Goal: Task Accomplishment & Management: Manage account settings

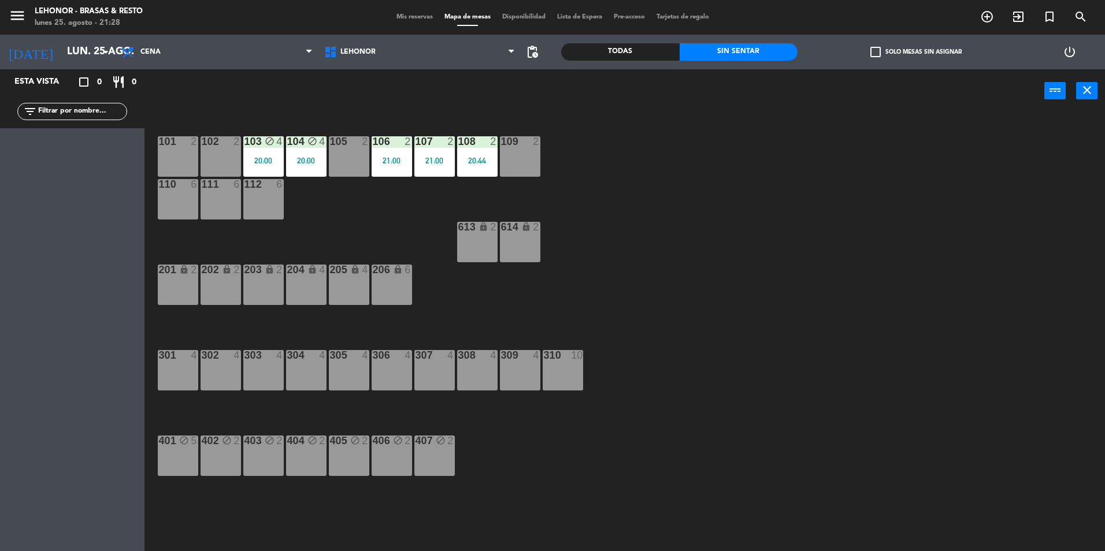
click at [284, 172] on div "101 2 102 2 103 block 4 20:00 104 block 4 20:00 105 2 106 2 21:00 107 2 21:00 1…" at bounding box center [629, 335] width 949 height 439
click at [307, 172] on div "104 block 4 20:00" at bounding box center [306, 156] width 40 height 40
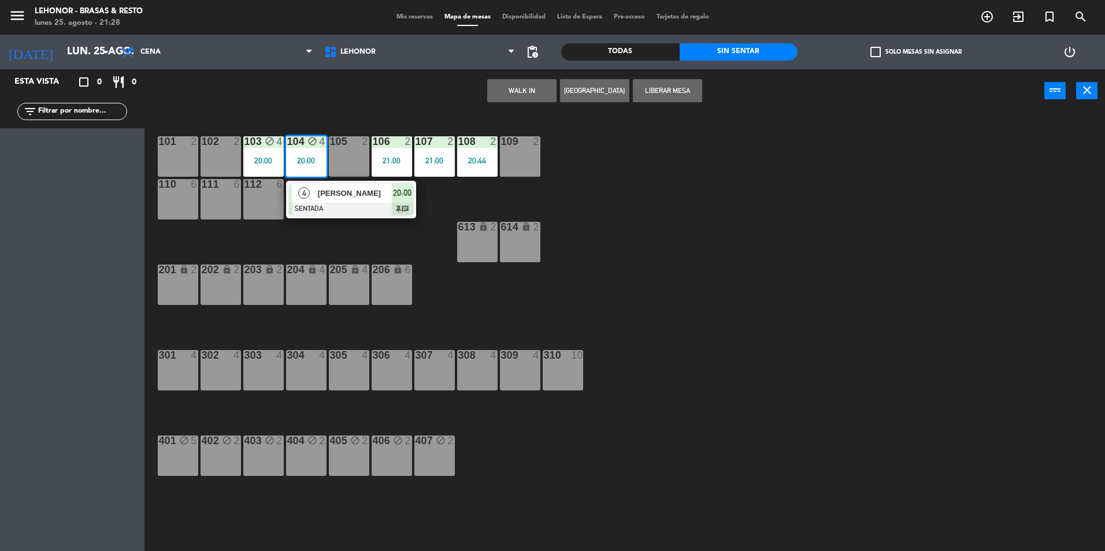
click at [322, 203] on div at bounding box center [351, 209] width 124 height 13
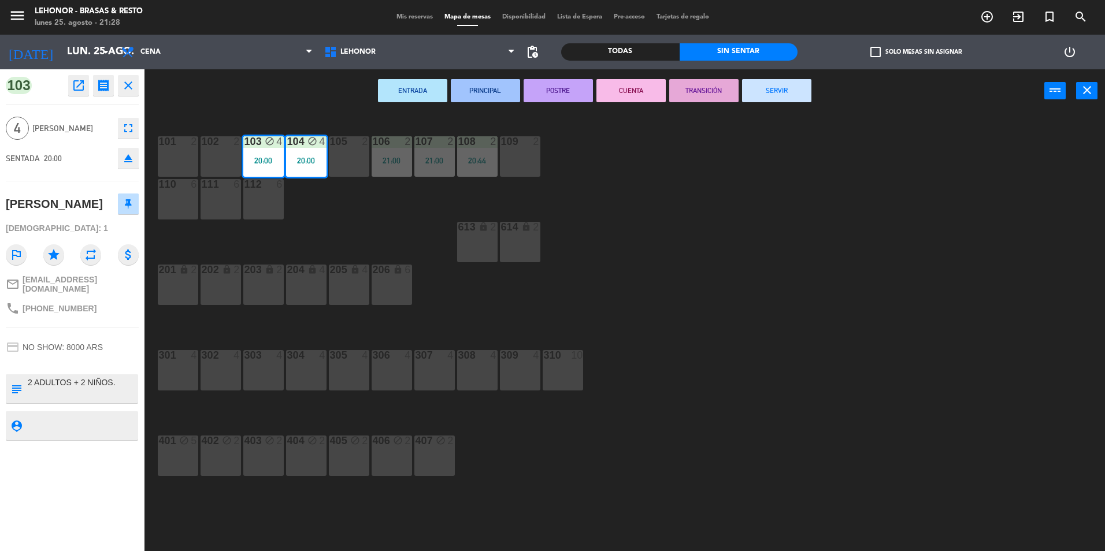
click at [632, 96] on button "CUENTA" at bounding box center [630, 90] width 69 height 23
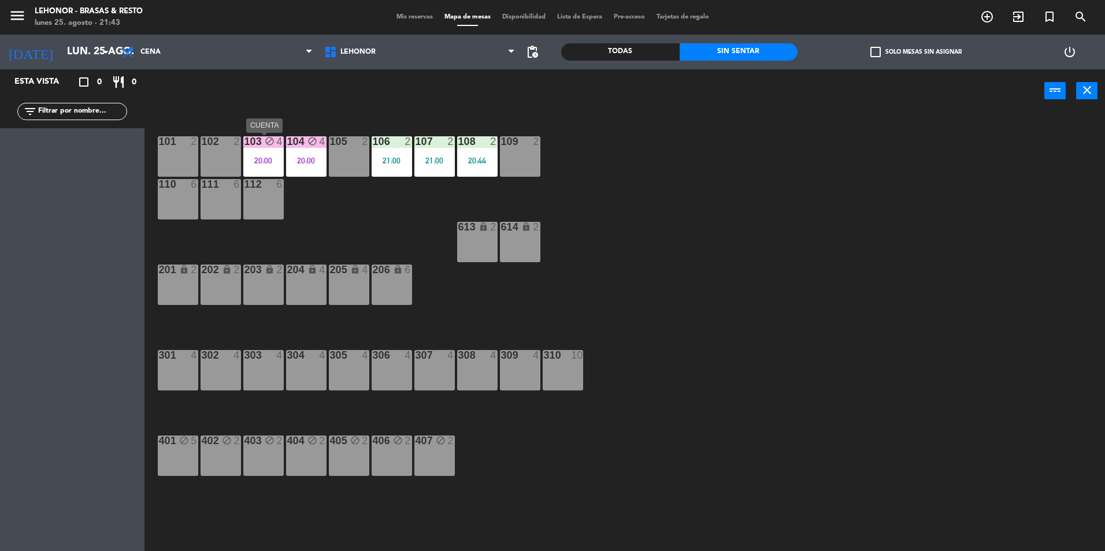
click at [269, 140] on icon "block" at bounding box center [270, 141] width 10 height 10
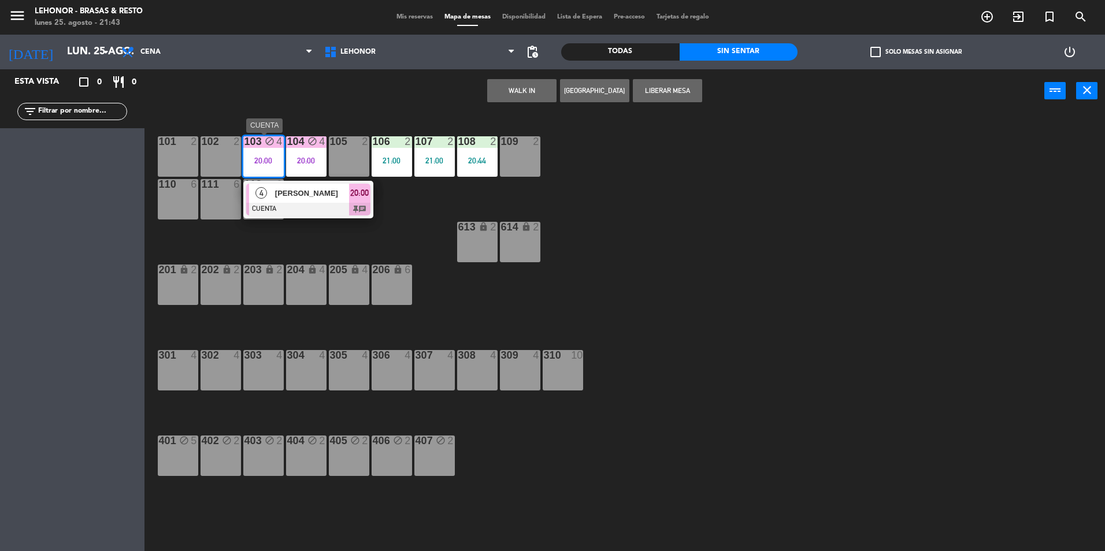
click at [313, 210] on div at bounding box center [308, 209] width 124 height 13
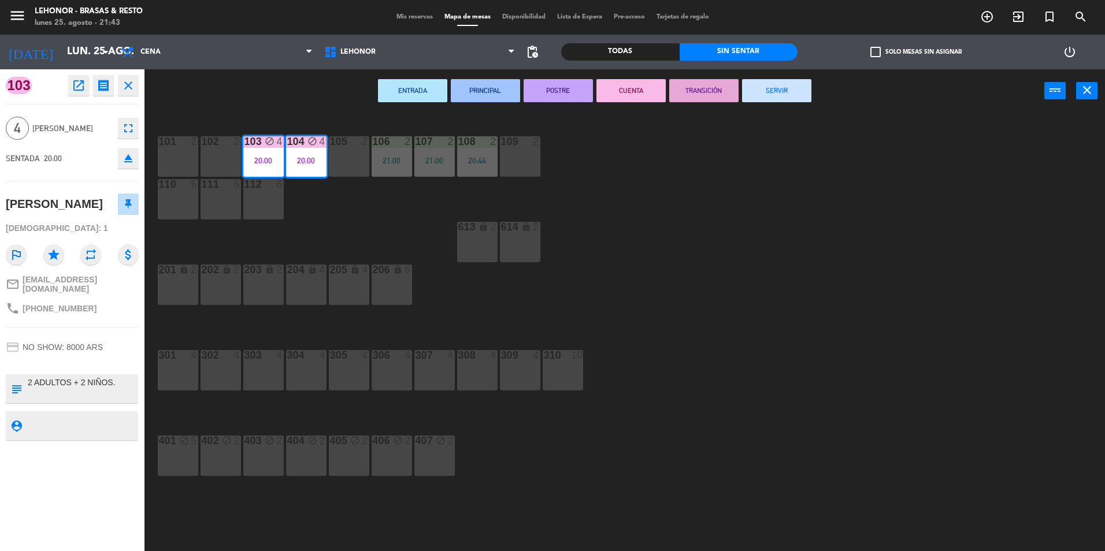
click at [693, 97] on button "TRANSICIÓN" at bounding box center [703, 90] width 69 height 23
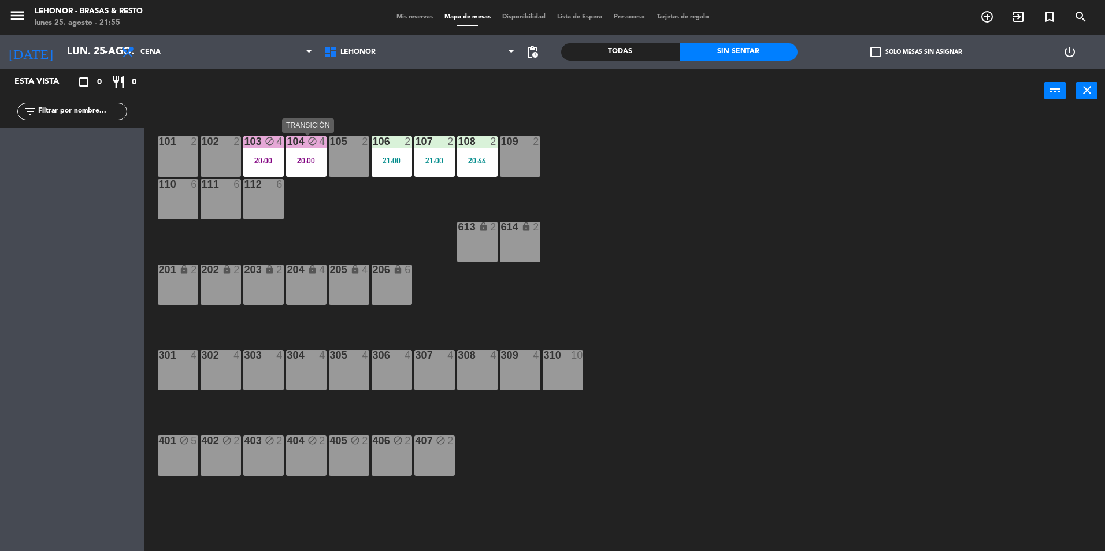
click at [307, 150] on div "104 block 4 20:00" at bounding box center [306, 156] width 40 height 40
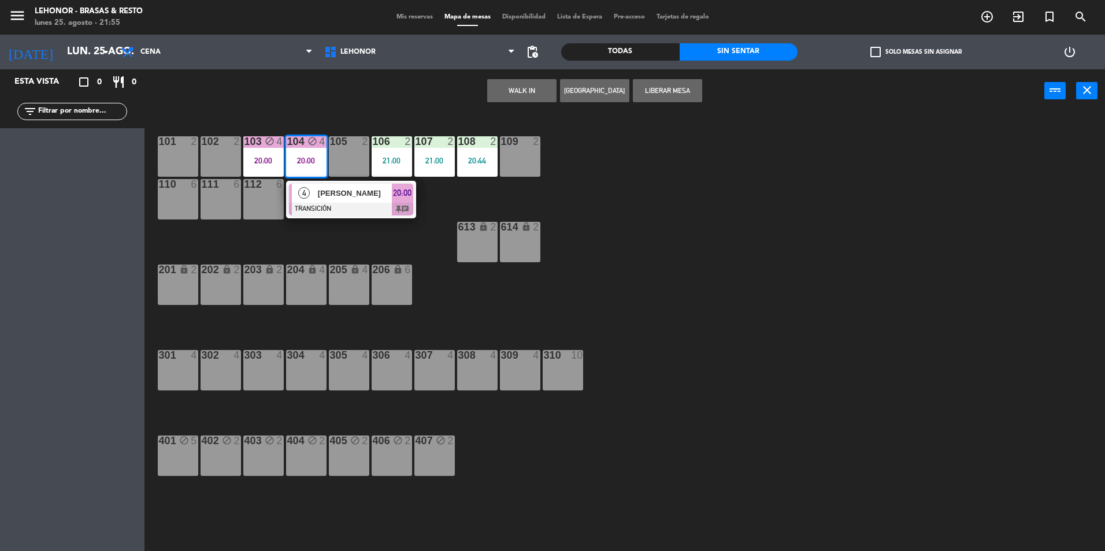
drag, startPoint x: 329, startPoint y: 201, endPoint x: 347, endPoint y: 193, distance: 20.2
click at [333, 200] on div "4 [PERSON_NAME] TRANSICIÓN 20:00 chat" at bounding box center [350, 200] width 147 height 38
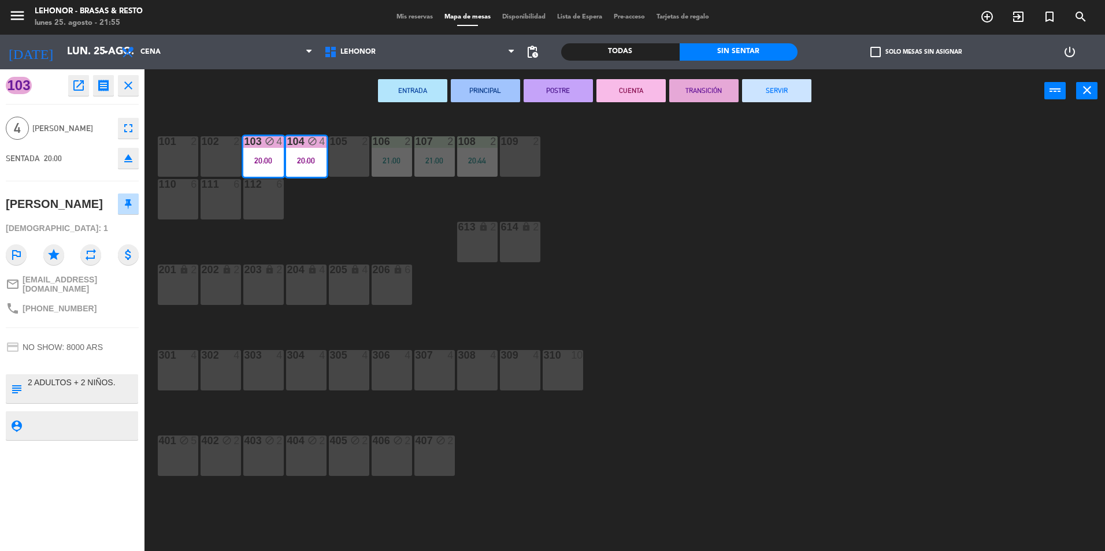
click at [774, 102] on button "SERVIR" at bounding box center [776, 90] width 69 height 23
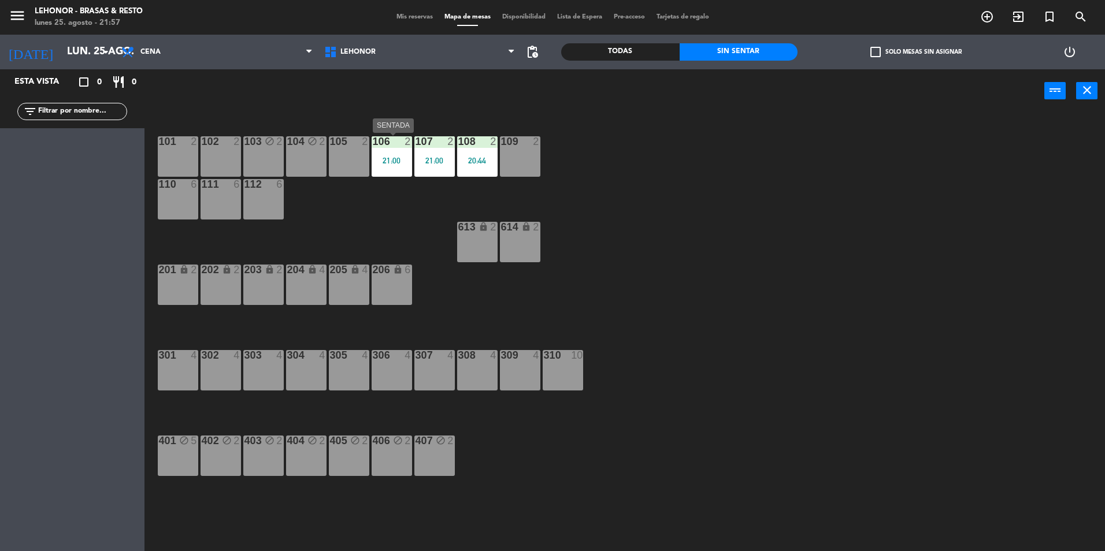
click at [381, 172] on div "106 2 21:00" at bounding box center [392, 156] width 40 height 40
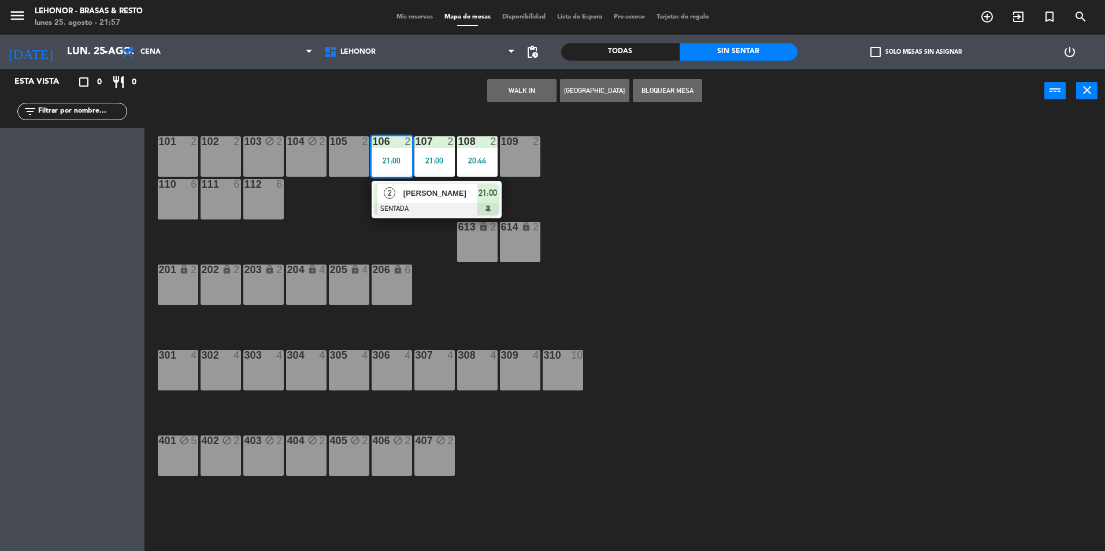
click at [417, 209] on div at bounding box center [436, 209] width 124 height 13
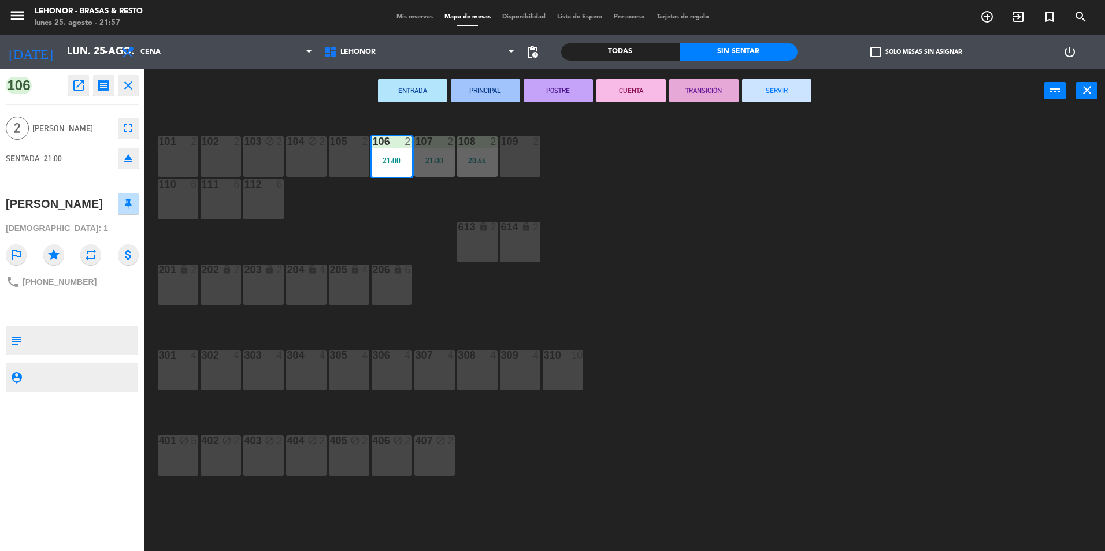
click at [507, 94] on button "PRINCIPAL" at bounding box center [485, 90] width 69 height 23
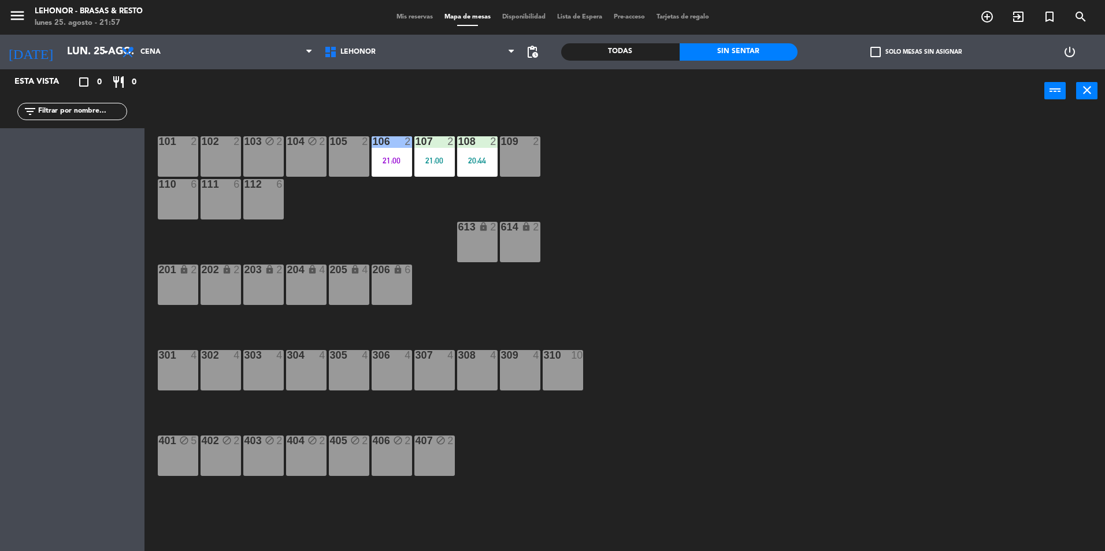
click at [424, 157] on div "21:00" at bounding box center [434, 161] width 40 height 8
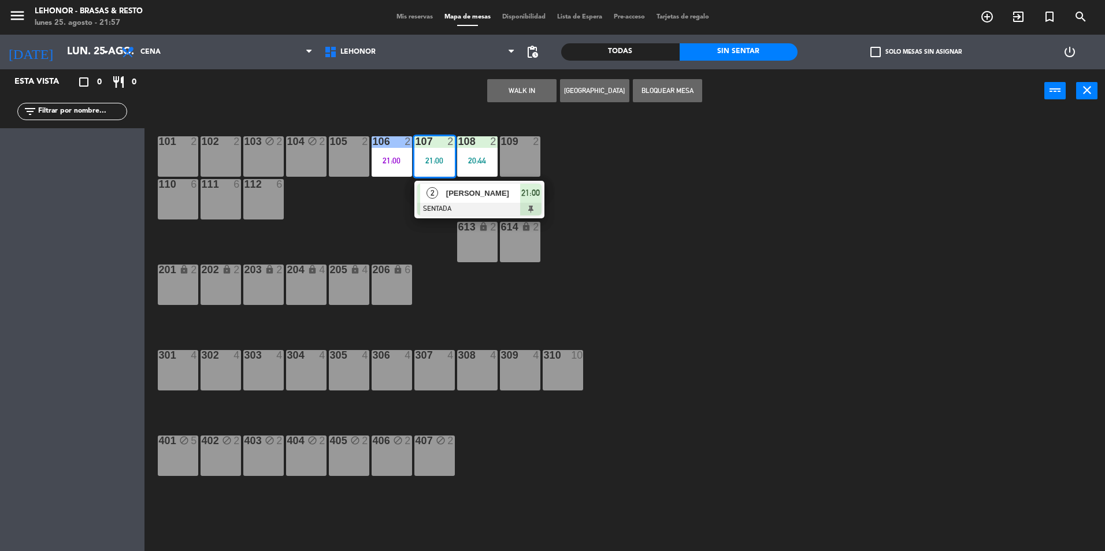
click at [436, 198] on div "2" at bounding box center [432, 193] width 25 height 19
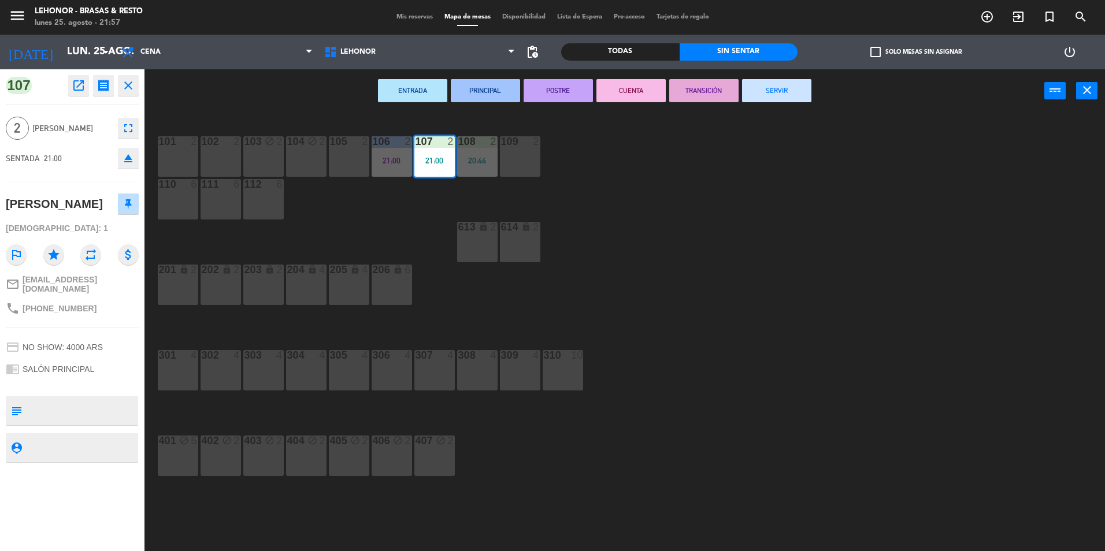
drag, startPoint x: 487, startPoint y: 74, endPoint x: 485, endPoint y: 90, distance: 15.8
click at [487, 77] on div "ENTRADA PRINCIPAL POSTRE CUENTA TRANSICIÓN SERVIR power_input close" at bounding box center [594, 91] width 900 height 44
drag, startPoint x: 484, startPoint y: 90, endPoint x: 468, endPoint y: 128, distance: 40.9
click at [483, 93] on button "PRINCIPAL" at bounding box center [485, 90] width 69 height 23
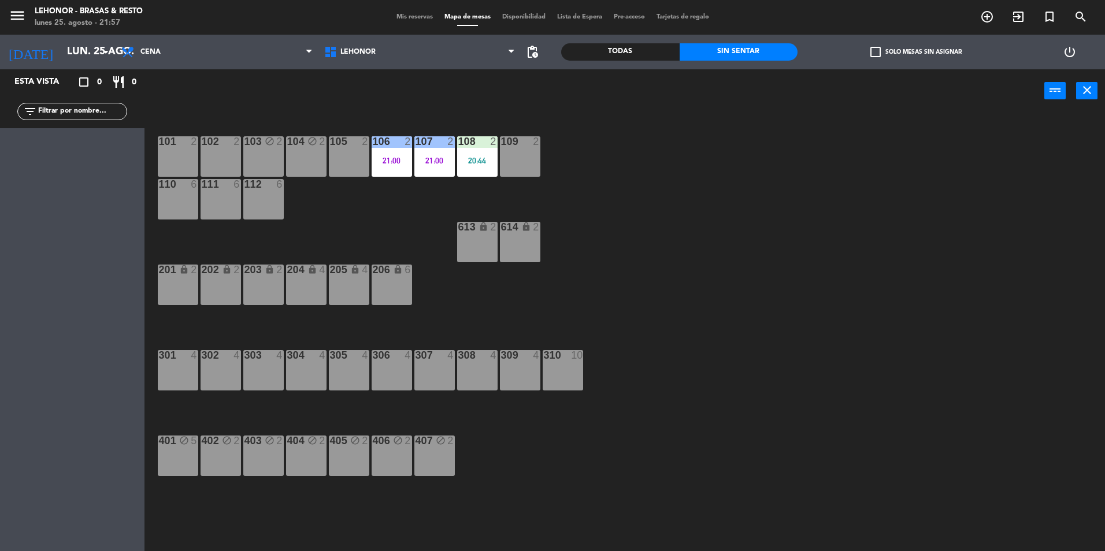
click at [463, 150] on div "108 2 20:44" at bounding box center [477, 156] width 40 height 40
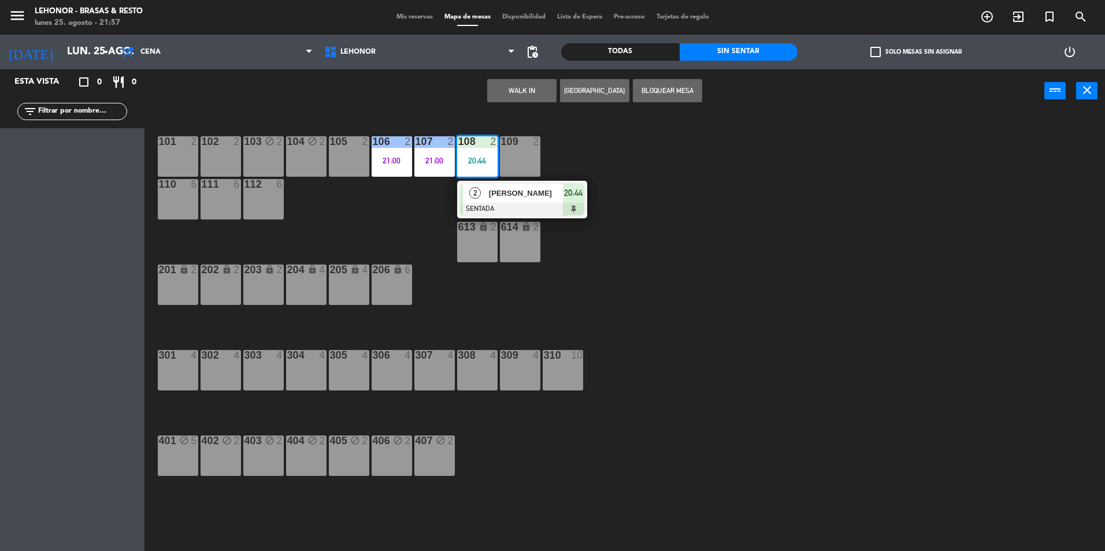
click at [491, 199] on span "[PERSON_NAME]" at bounding box center [526, 193] width 74 height 12
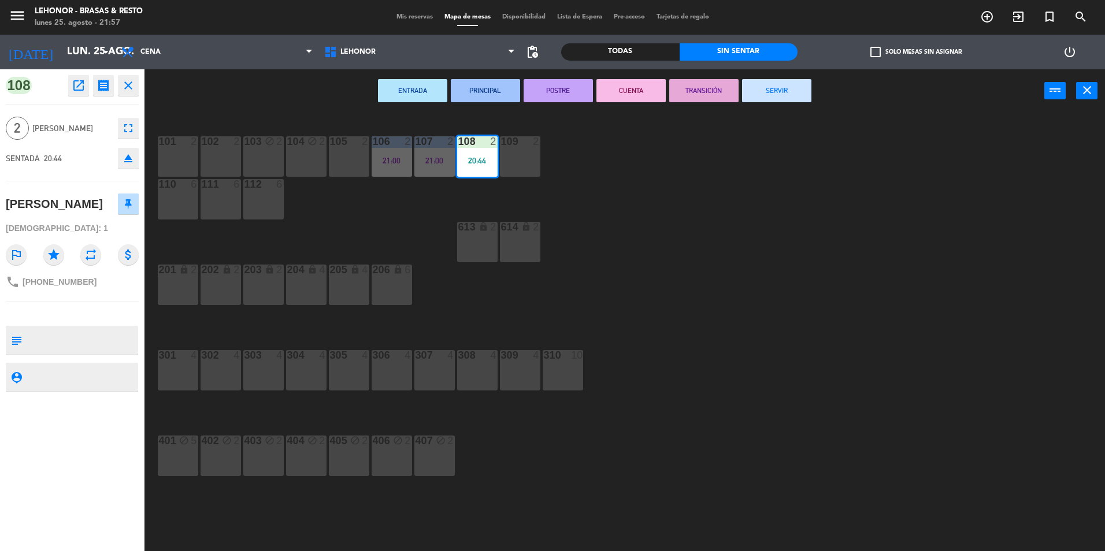
click at [497, 88] on button "PRINCIPAL" at bounding box center [485, 90] width 69 height 23
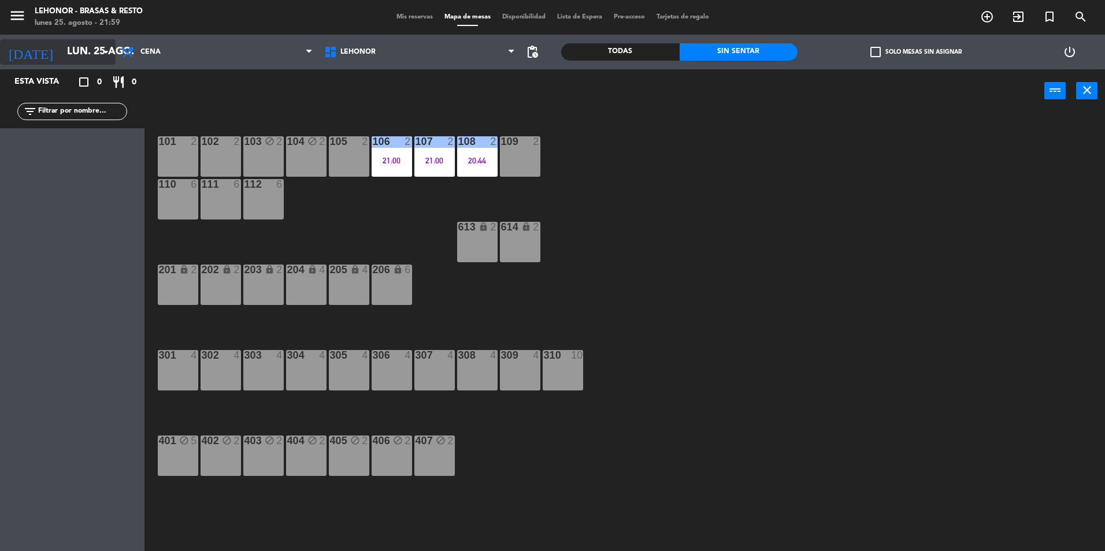
click at [101, 53] on icon "arrow_drop_down" at bounding box center [106, 52] width 14 height 14
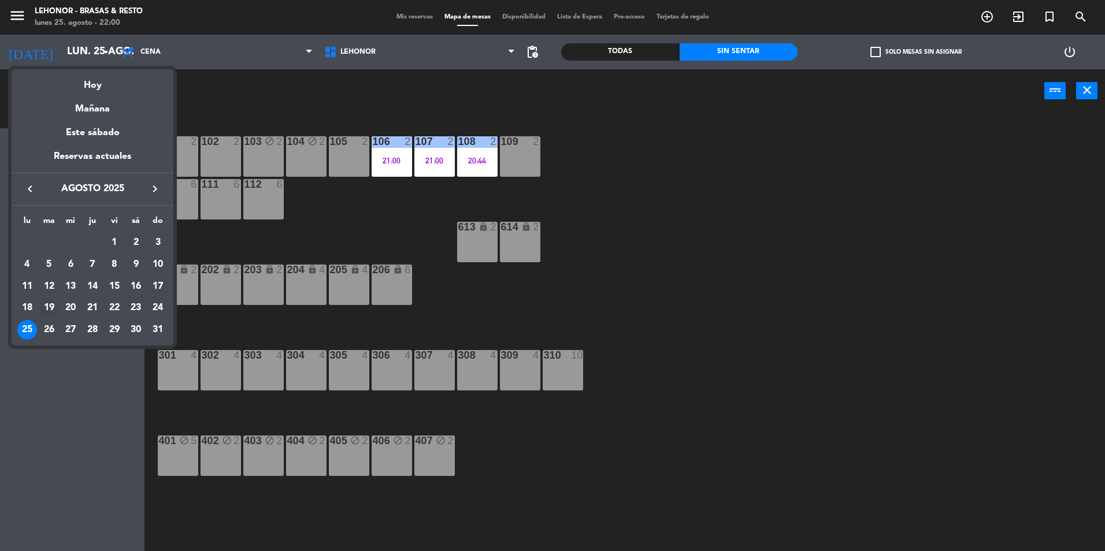
click at [45, 307] on div "19" at bounding box center [49, 308] width 20 height 20
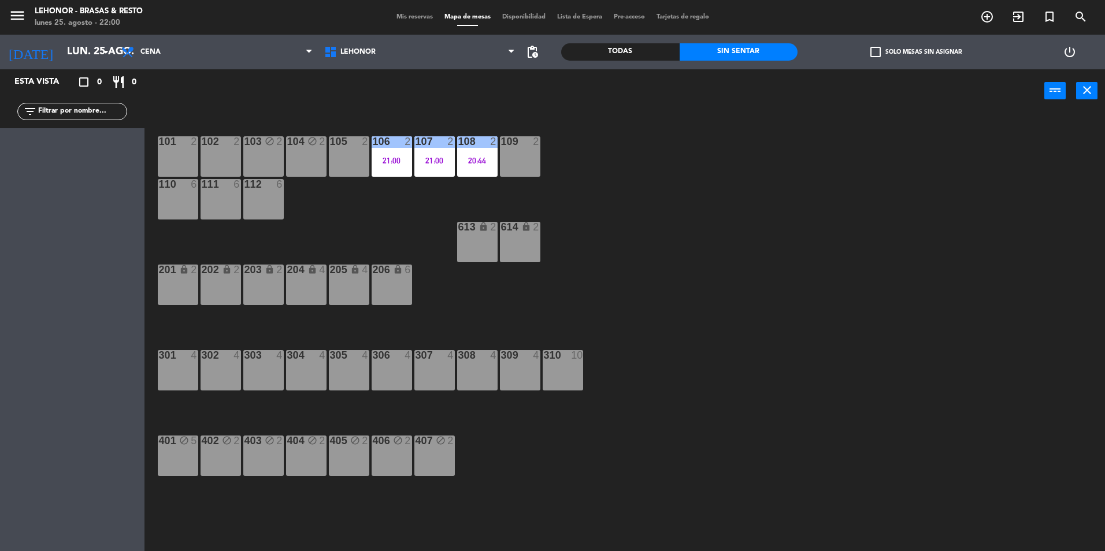
type input "[DATE] ago."
click at [400, 14] on span "Mis reservas" at bounding box center [415, 17] width 48 height 6
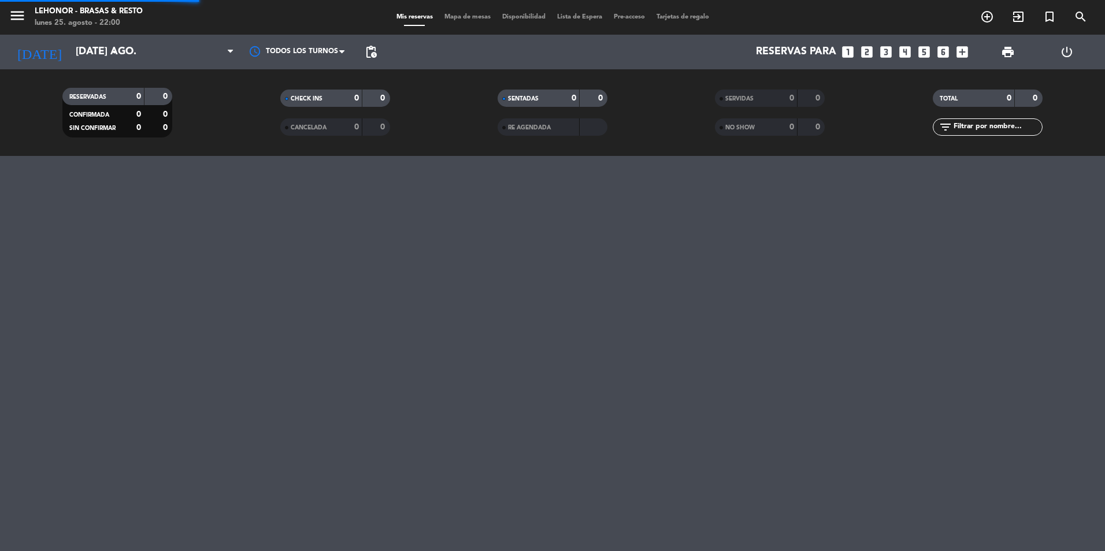
click at [417, 20] on span "Mis reservas" at bounding box center [415, 17] width 48 height 6
click at [803, 97] on div "57" at bounding box center [811, 98] width 22 height 13
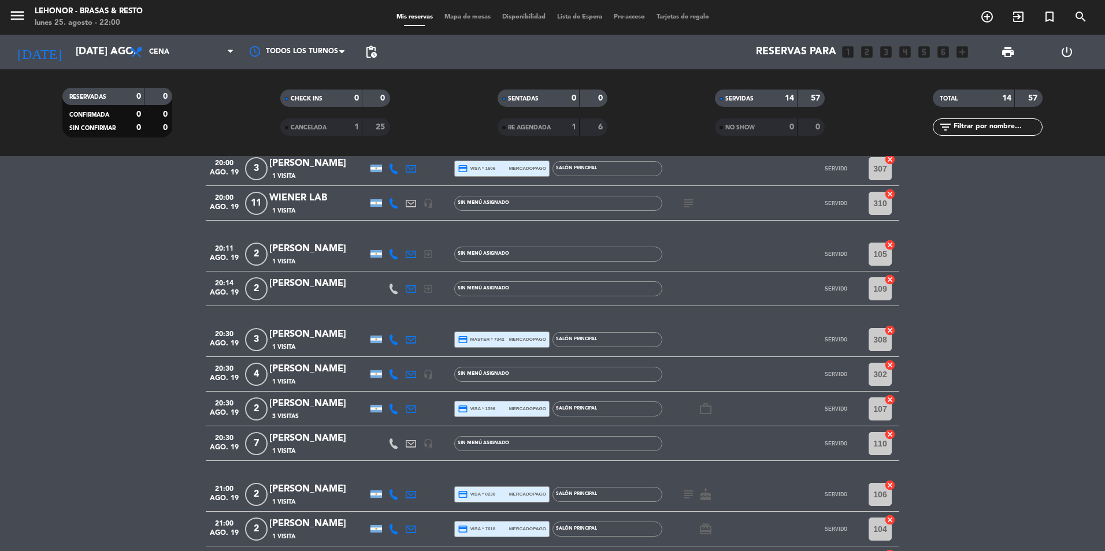
scroll to position [116, 0]
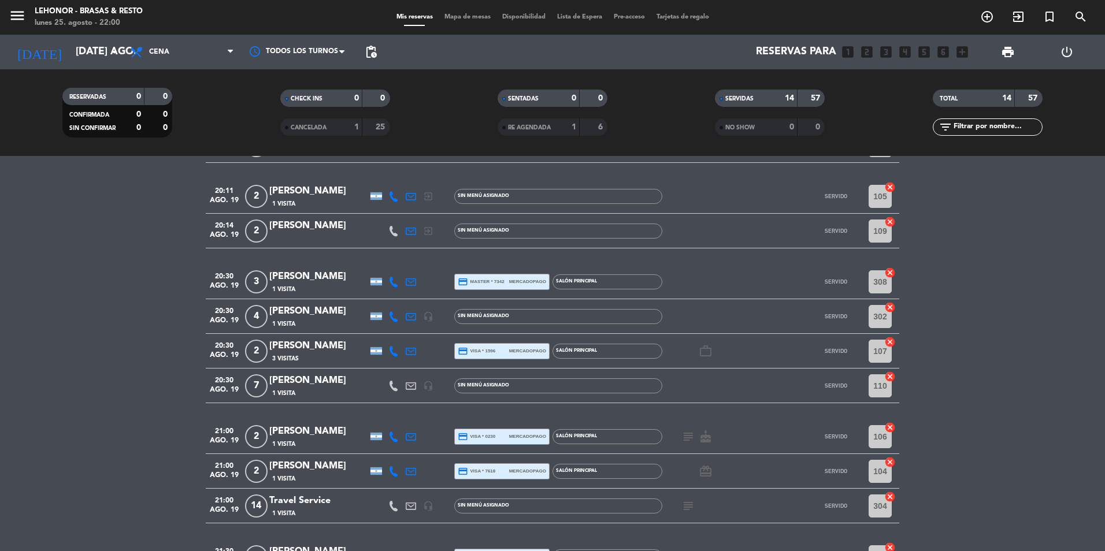
click at [691, 443] on icon "subject" at bounding box center [688, 437] width 14 height 14
click at [683, 444] on div "subject NO MOVER DE 106. CUMPLEAÑOS DE LA DAMA cake" at bounding box center [714, 437] width 104 height 34
click at [450, 20] on span "Mapa de mesas" at bounding box center [468, 17] width 58 height 6
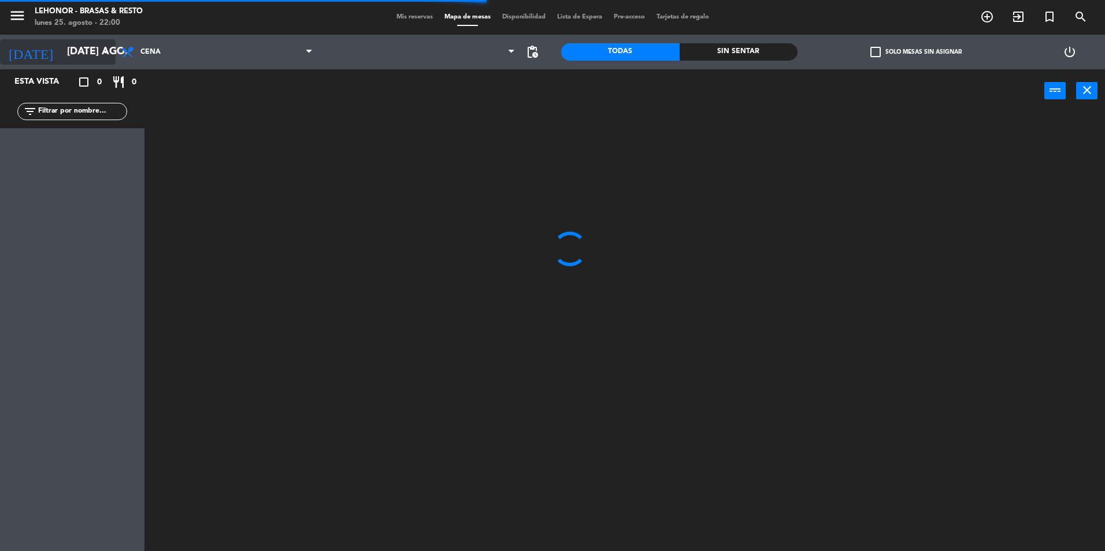
click at [61, 56] on input "[DATE] ago." at bounding box center [128, 51] width 134 height 23
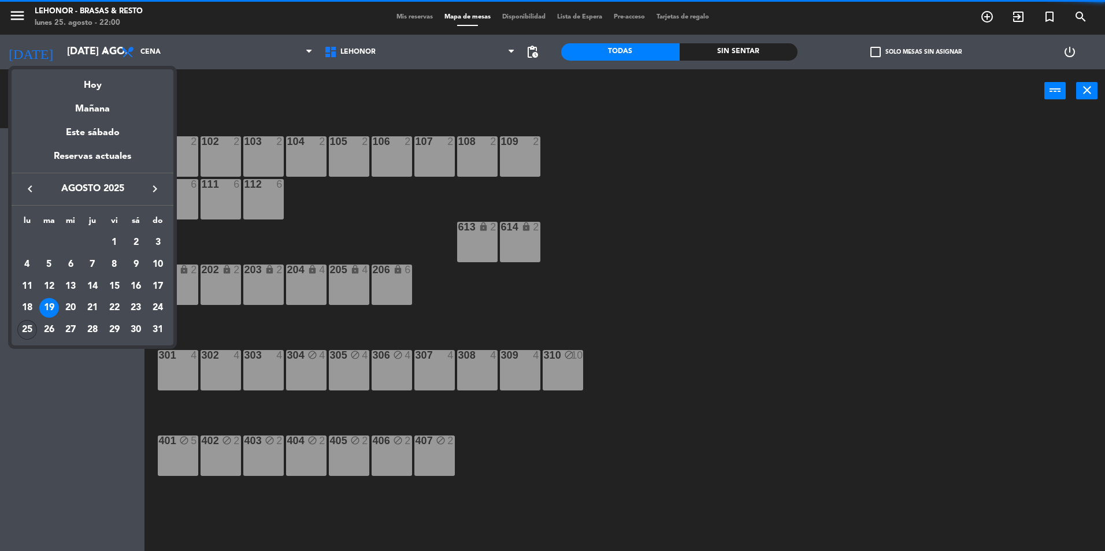
click at [27, 337] on div "25" at bounding box center [27, 330] width 20 height 20
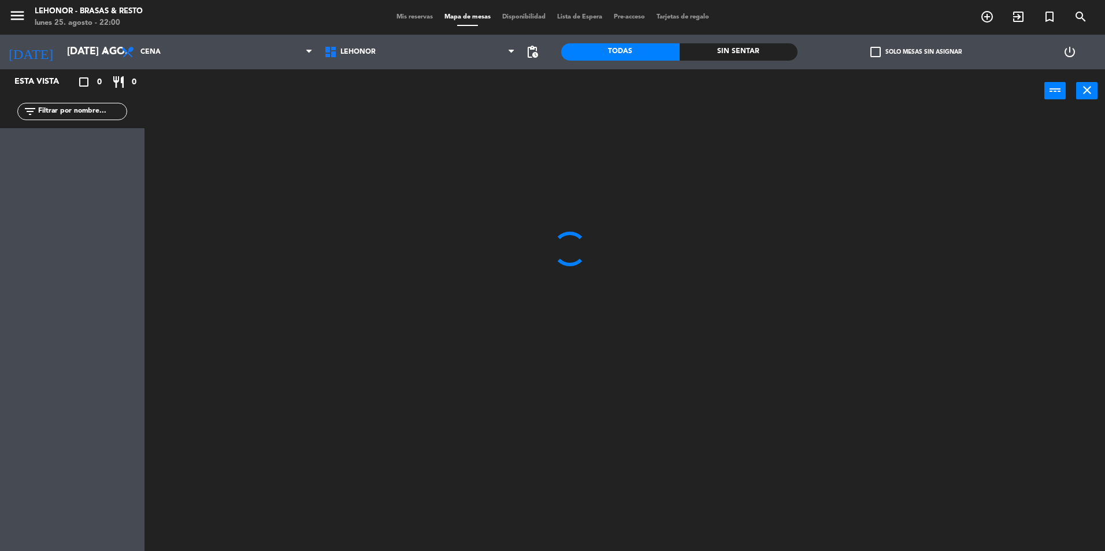
type input "lun. 25 ago."
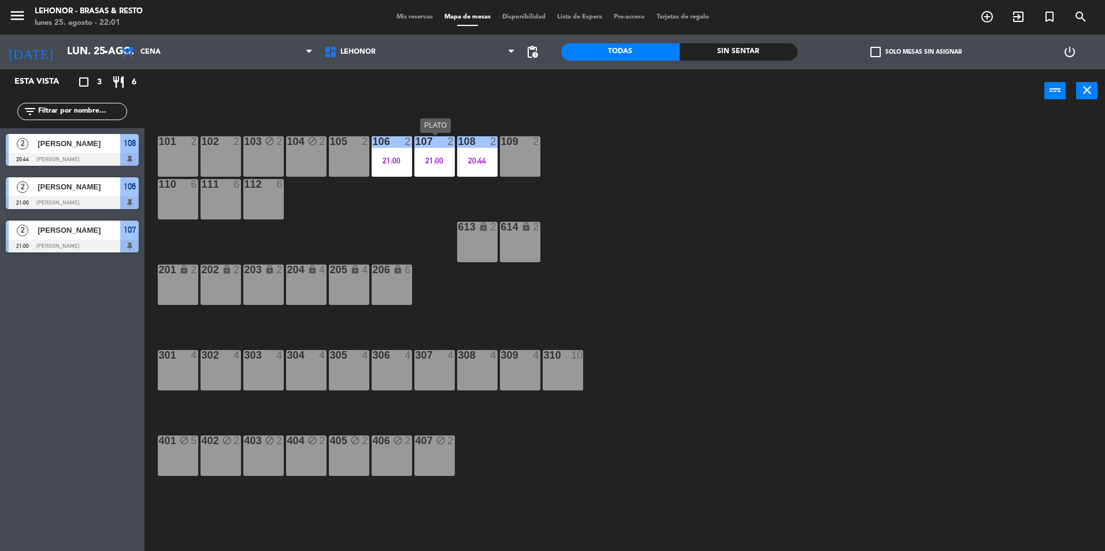
click at [426, 168] on div "107 2 21:00" at bounding box center [434, 156] width 40 height 40
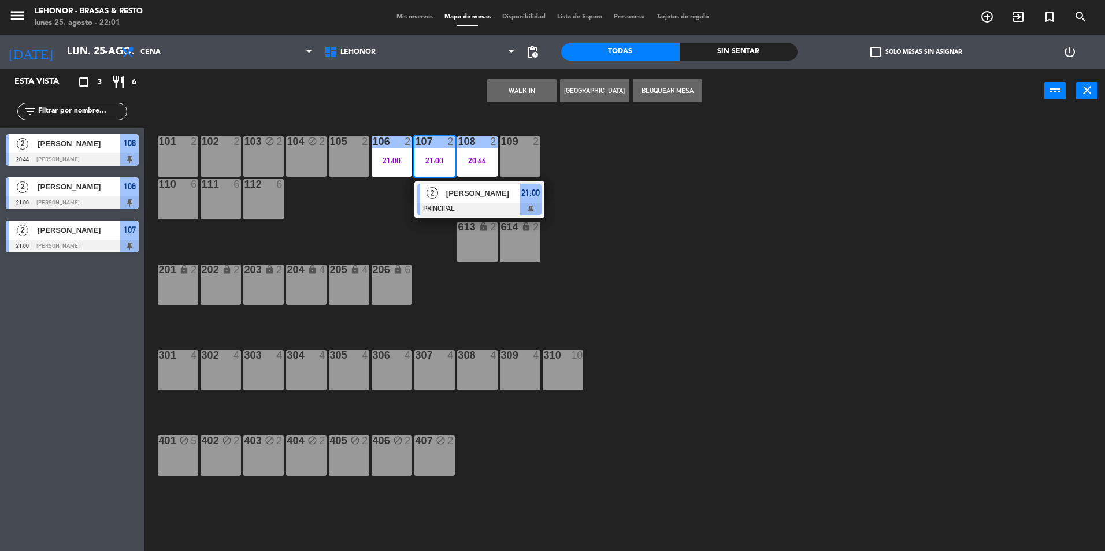
click at [439, 212] on div at bounding box center [479, 209] width 124 height 13
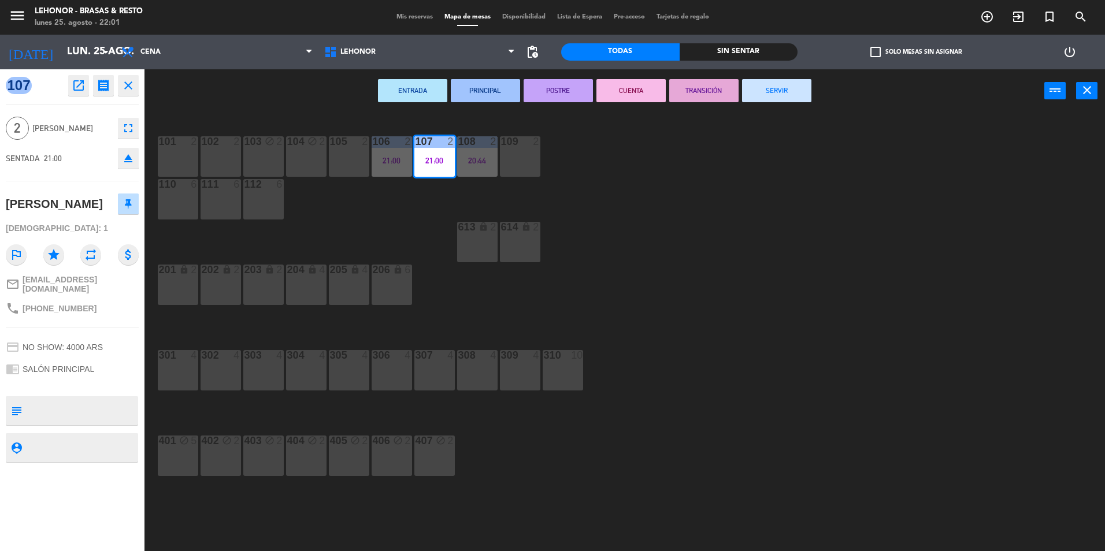
click at [314, 212] on div "101 2 102 2 103 block 2 104 block 2 105 2 106 2 21:00 107 2 21:00 108 2 20:44 1…" at bounding box center [629, 335] width 949 height 439
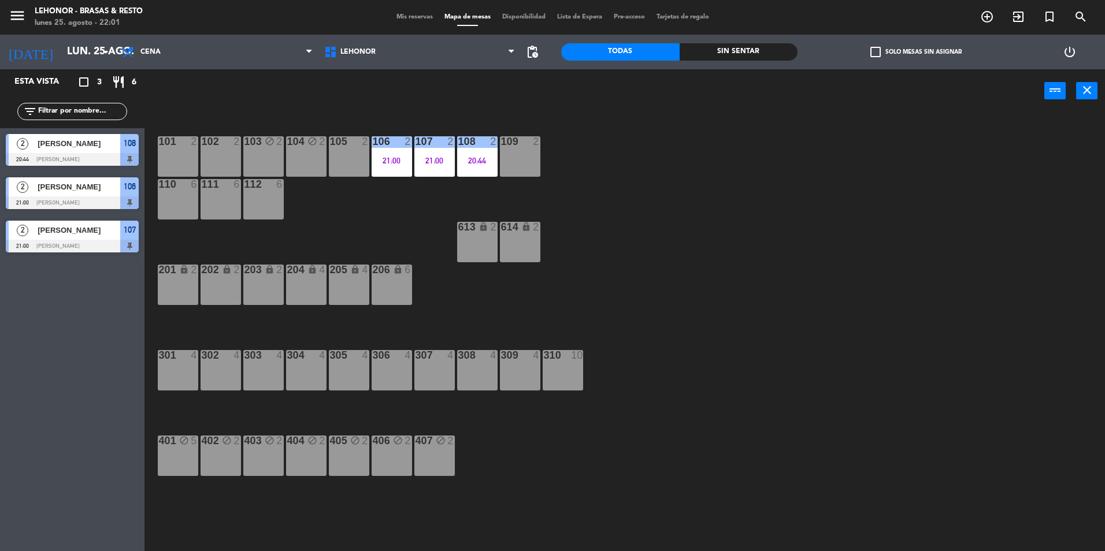
click at [389, 161] on div "21:00" at bounding box center [392, 161] width 40 height 8
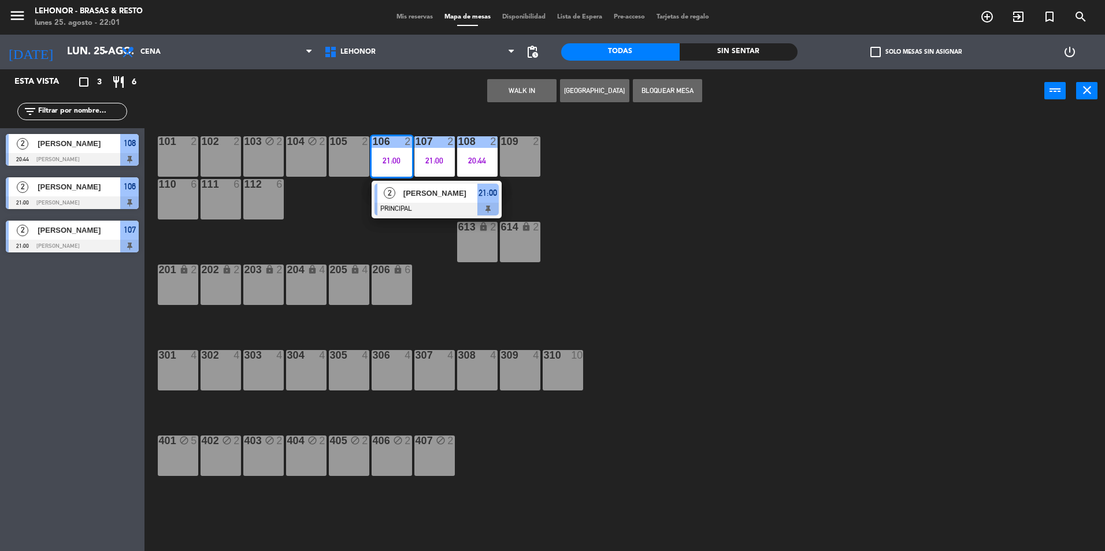
click at [407, 203] on div at bounding box center [436, 209] width 124 height 13
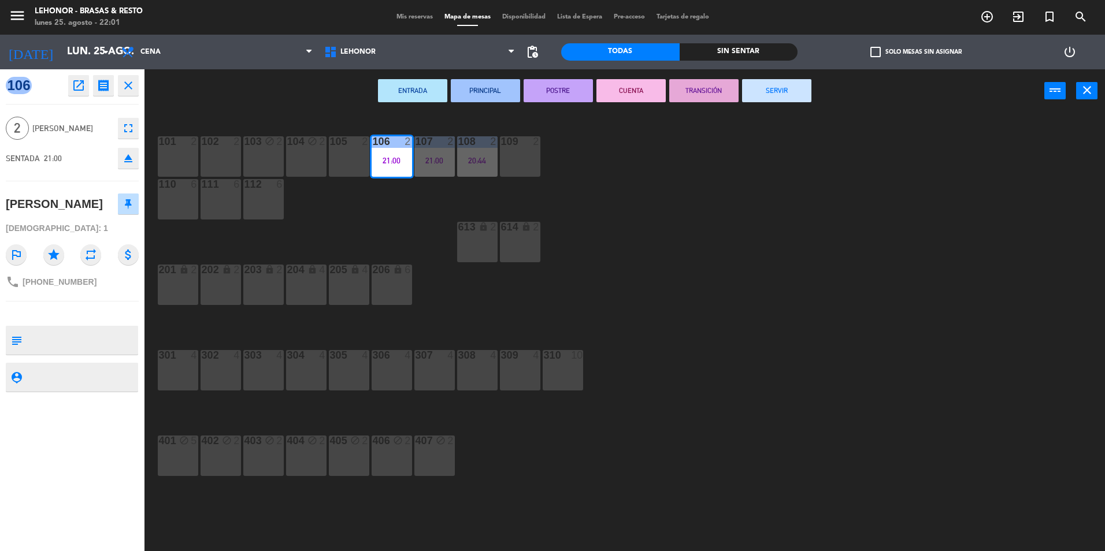
click at [392, 247] on div "101 2 102 2 103 block 2 104 block 2 105 2 106 2 21:00 107 2 21:00 108 2 20:44 1…" at bounding box center [629, 335] width 949 height 439
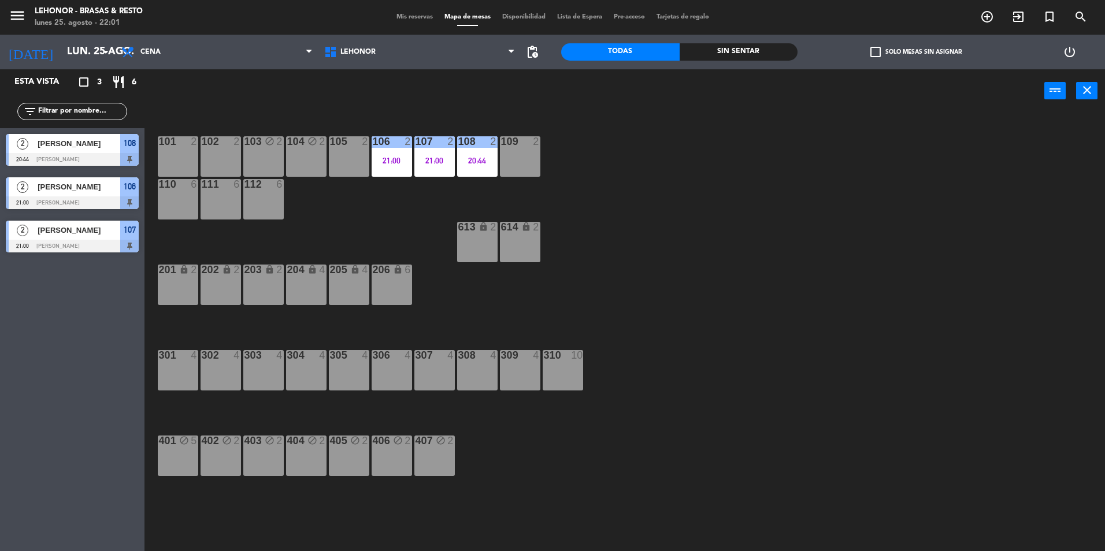
click at [396, 22] on div "Mis reservas Mapa de mesas Disponibilidad Lista de Espera Pre-acceso Tarjetas d…" at bounding box center [553, 17] width 324 height 10
click at [402, 20] on span "Mis reservas" at bounding box center [415, 17] width 48 height 6
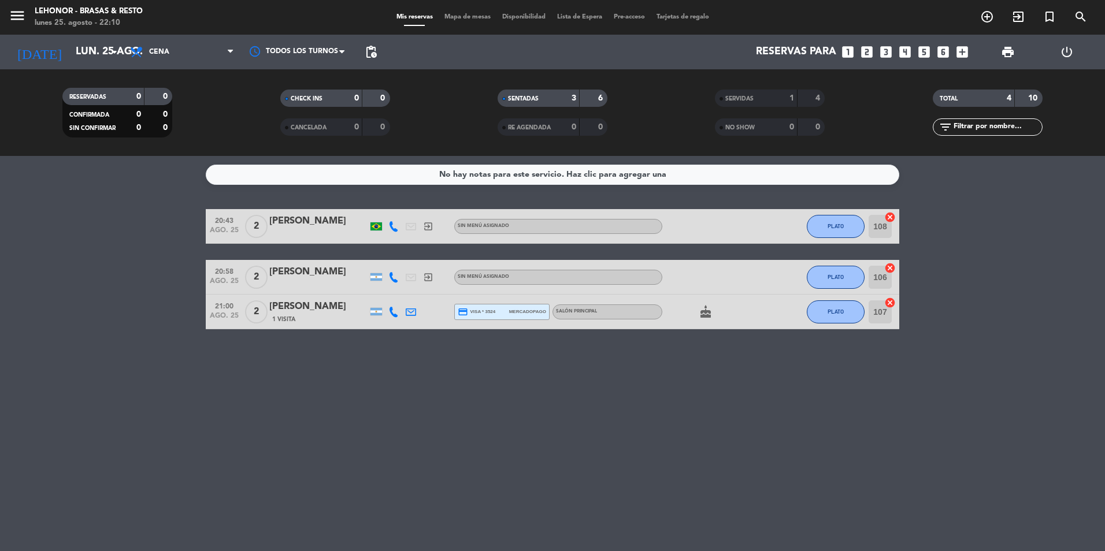
click at [450, 13] on div "Mis reservas Mapa de mesas Disponibilidad Lista de Espera Pre-acceso Tarjetas d…" at bounding box center [553, 17] width 324 height 10
click at [446, 16] on span "Mapa de mesas" at bounding box center [468, 17] width 58 height 6
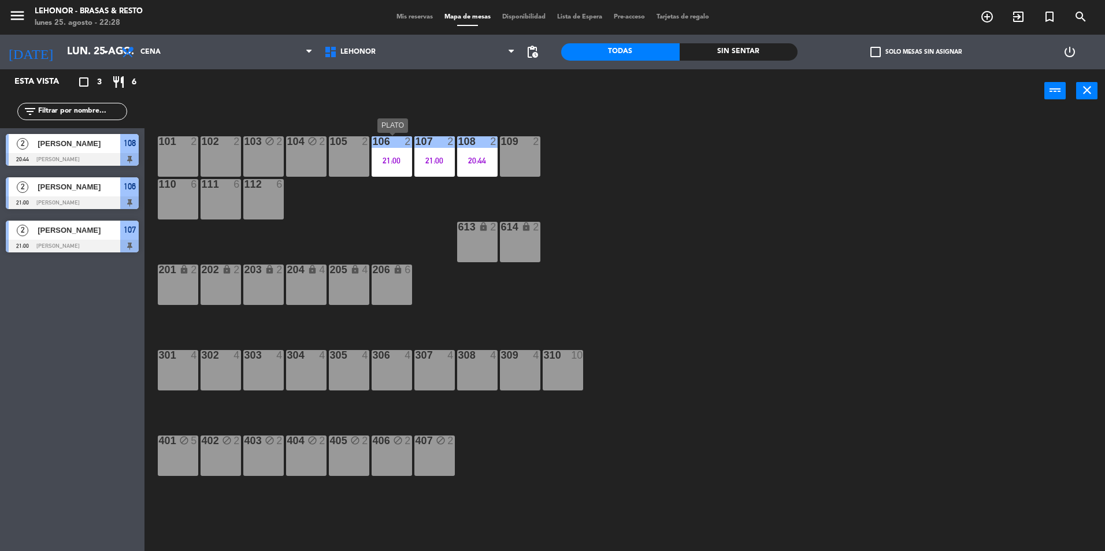
click at [395, 166] on div "106 2 21:00" at bounding box center [392, 156] width 40 height 40
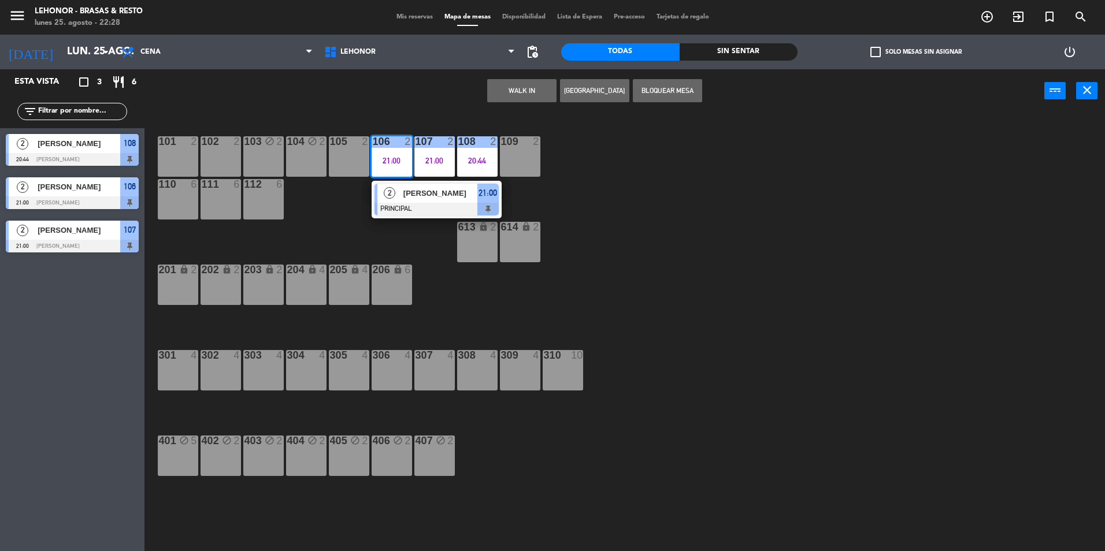
click at [409, 203] on div "2 [PERSON_NAME] PRINCIPAL 21:00" at bounding box center [436, 200] width 147 height 38
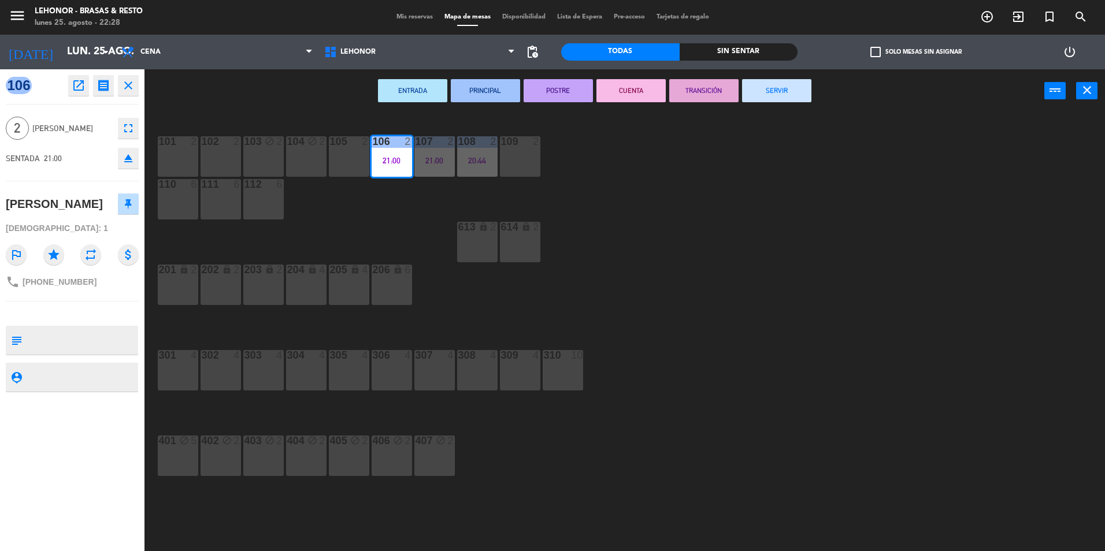
click at [610, 88] on button "CUENTA" at bounding box center [630, 90] width 69 height 23
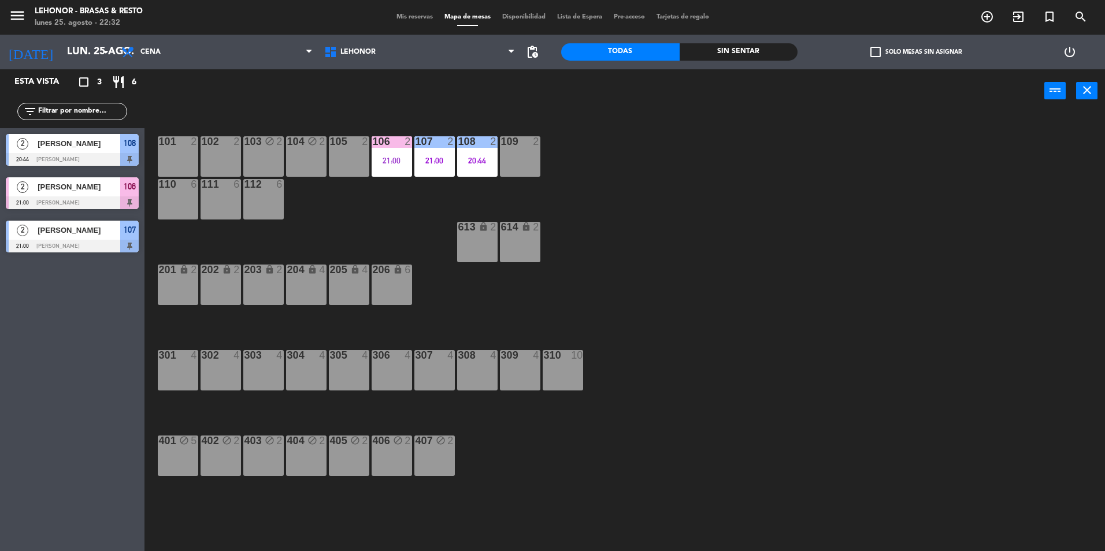
click at [322, 165] on div "104 block 2" at bounding box center [306, 156] width 40 height 40
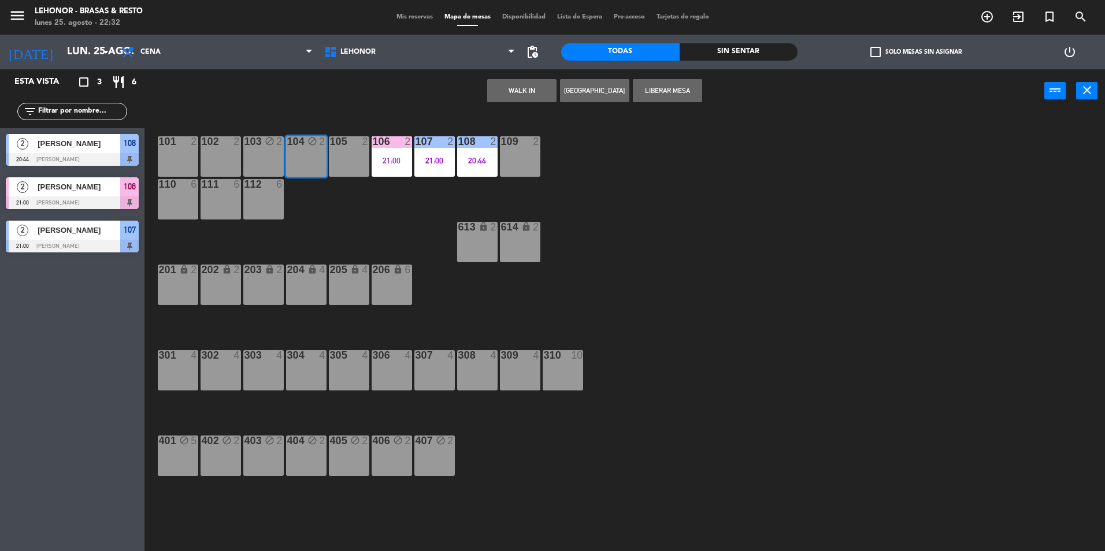
click at [665, 85] on button "Liberar Mesa" at bounding box center [667, 90] width 69 height 23
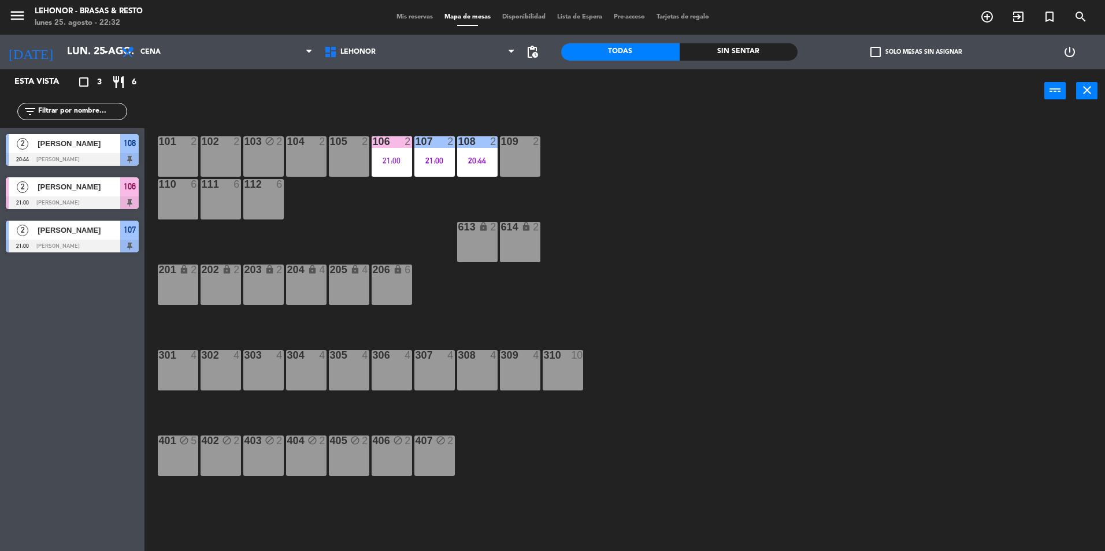
click at [262, 152] on div "103 block 2" at bounding box center [263, 156] width 40 height 40
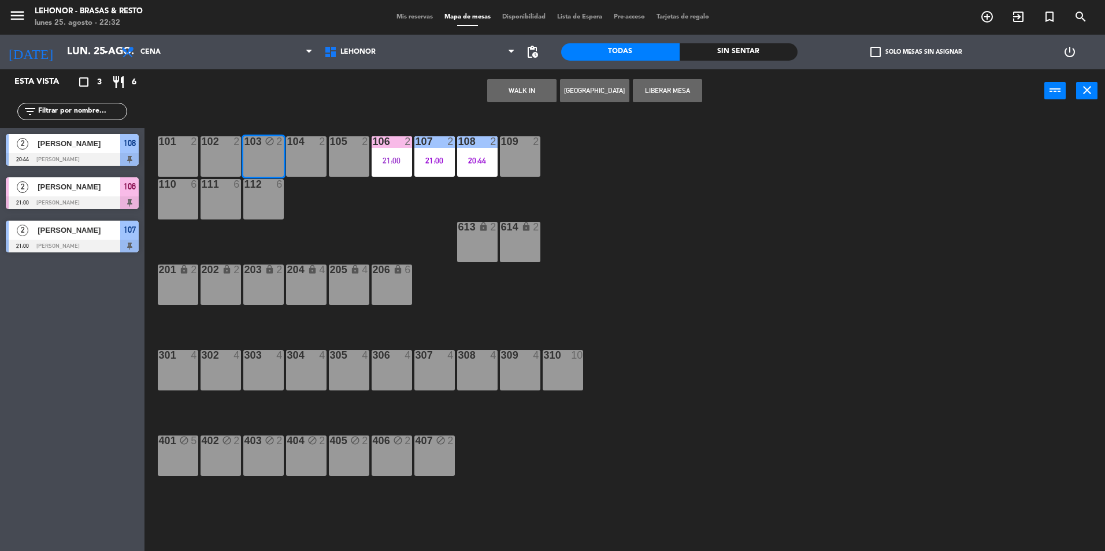
click at [663, 88] on button "Liberar Mesa" at bounding box center [667, 90] width 69 height 23
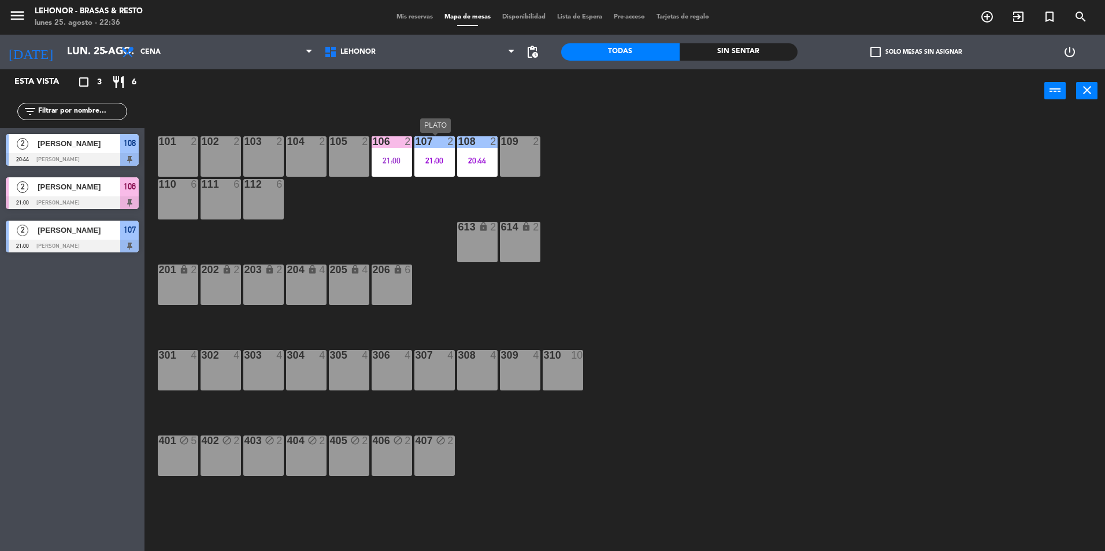
click at [453, 172] on div "107 2 21:00" at bounding box center [434, 156] width 40 height 40
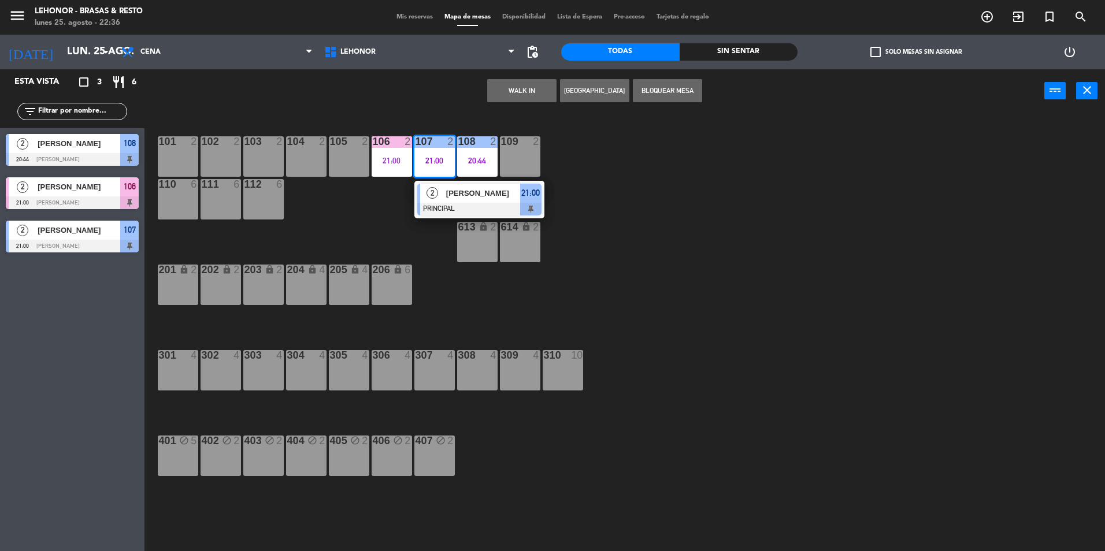
click at [487, 210] on div at bounding box center [479, 209] width 124 height 13
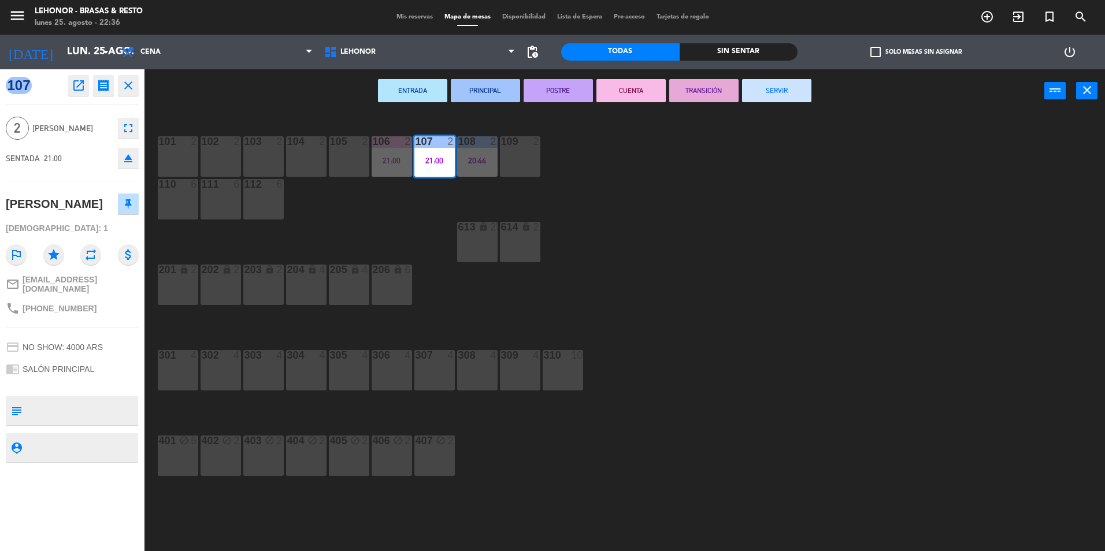
click at [530, 92] on button "POSTRE" at bounding box center [558, 90] width 69 height 23
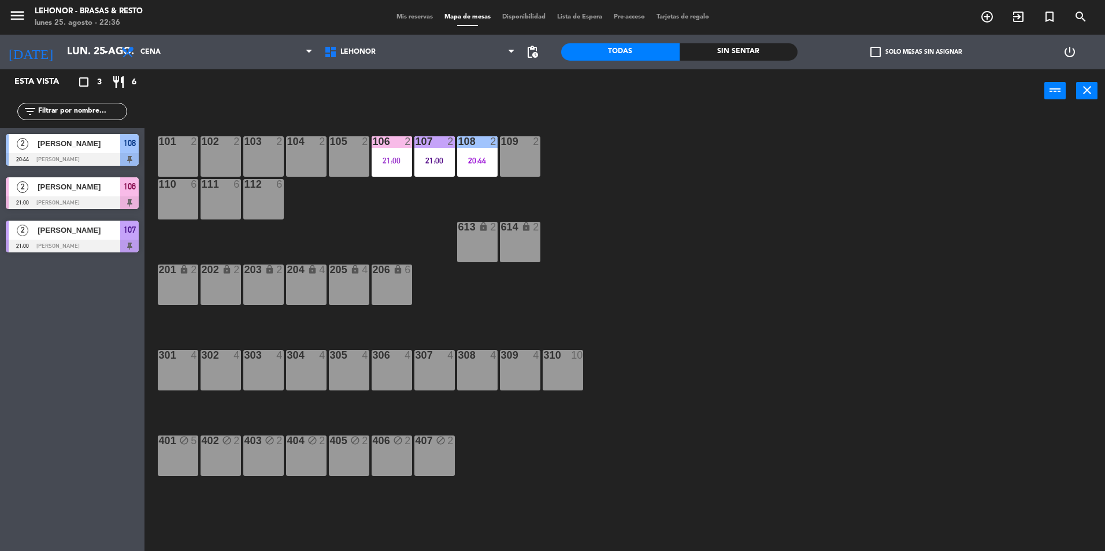
click at [666, 262] on div "101 2 102 2 103 2 104 2 105 2 106 2 21:00 107 2 21:00 108 2 20:44 109 2 110 6 1…" at bounding box center [629, 335] width 949 height 439
click at [477, 170] on div "108 2 20:44" at bounding box center [477, 156] width 40 height 40
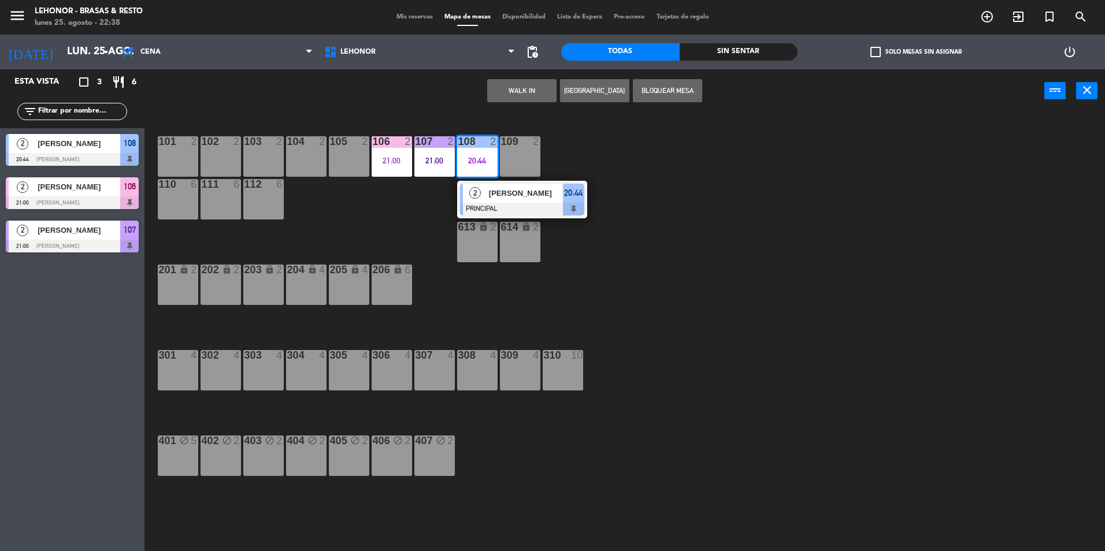
click at [478, 201] on div "2" at bounding box center [475, 193] width 25 height 19
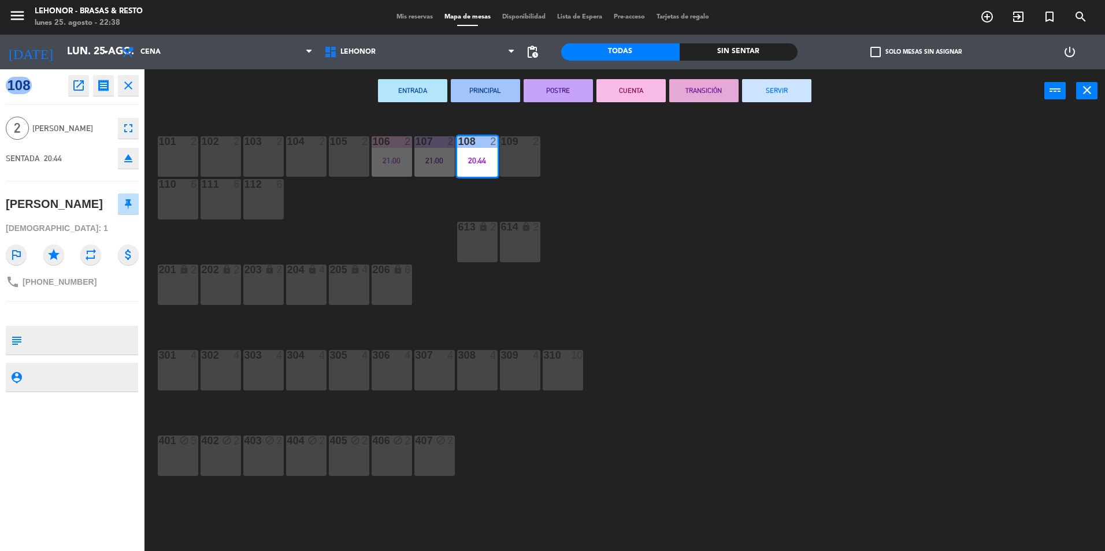
click at [578, 91] on button "POSTRE" at bounding box center [558, 90] width 69 height 23
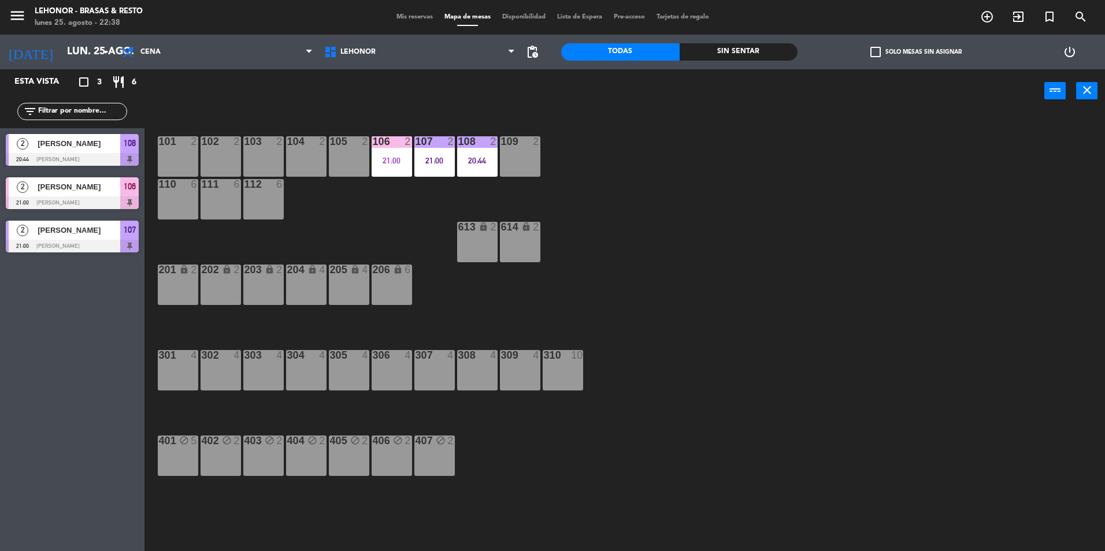
click at [731, 337] on div "101 2 102 2 103 2 104 2 105 2 106 2 21:00 107 2 21:00 108 2 20:44 109 2 110 6 1…" at bounding box center [629, 335] width 949 height 439
click at [489, 197] on div "101 2 102 2 103 2 104 2 105 2 106 2 21:00 107 2 21:00 108 2 20:44 109 2 110 6 1…" at bounding box center [629, 335] width 949 height 439
click at [487, 168] on div "108 2 20:44" at bounding box center [477, 156] width 40 height 40
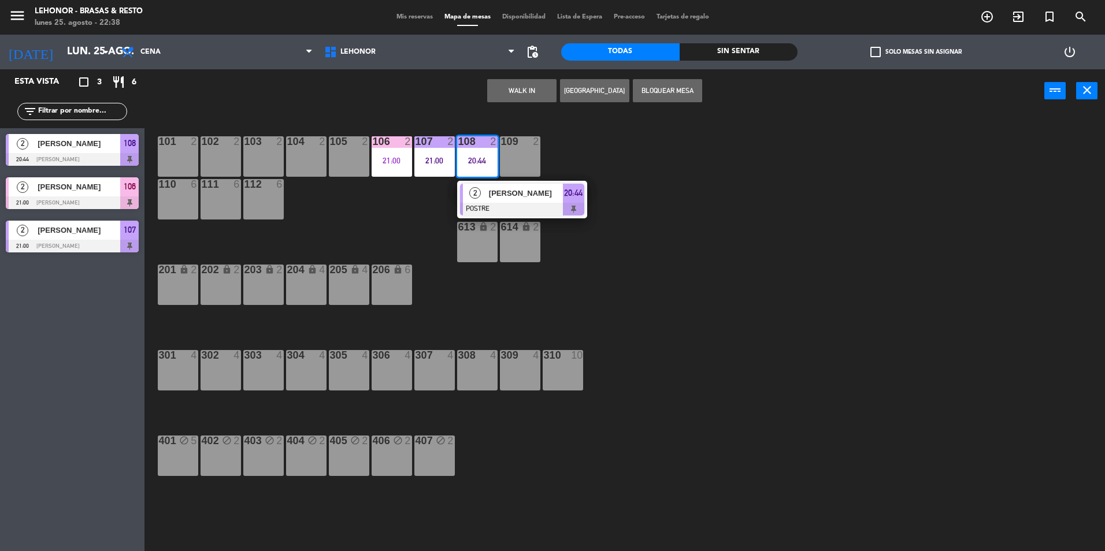
click at [519, 219] on div "101 2 102 2 103 2 104 2 105 2 106 2 21:00 107 2 21:00 108 2 20:44 2 [PERSON_NAM…" at bounding box center [629, 335] width 949 height 439
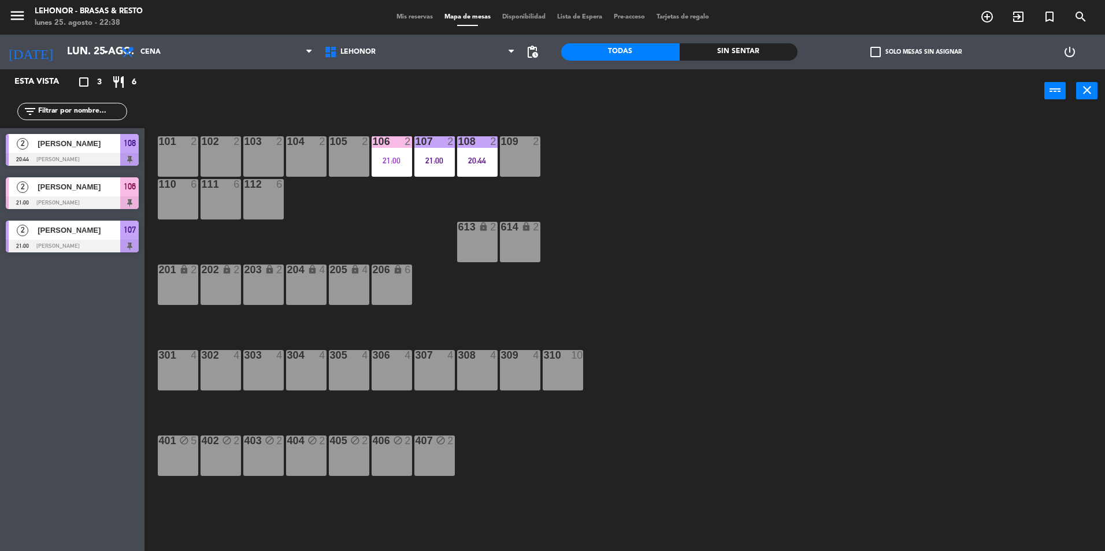
click at [492, 176] on div "108 2 20:44" at bounding box center [477, 156] width 40 height 40
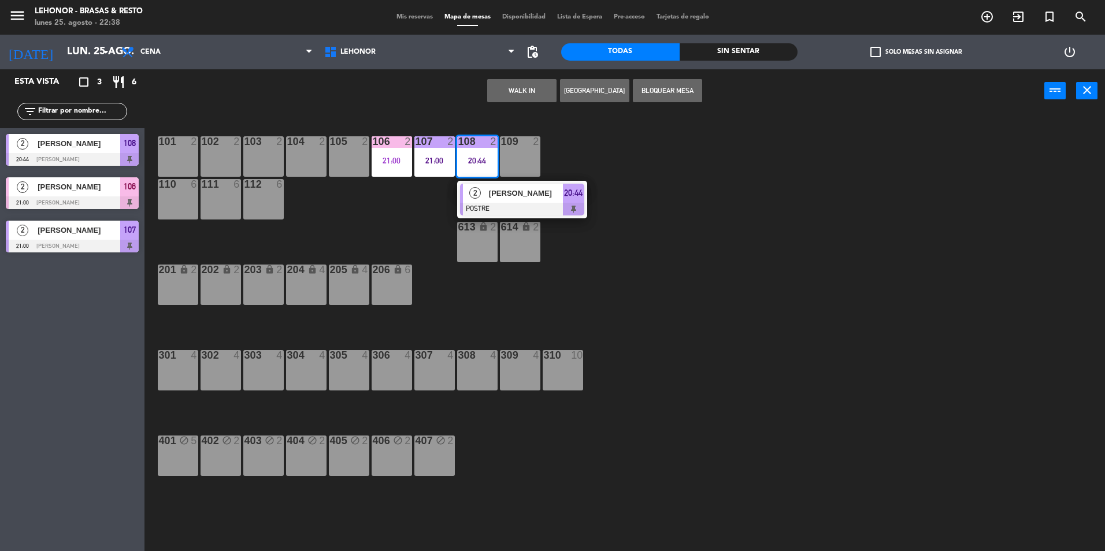
click at [504, 194] on span "[PERSON_NAME]" at bounding box center [526, 193] width 74 height 12
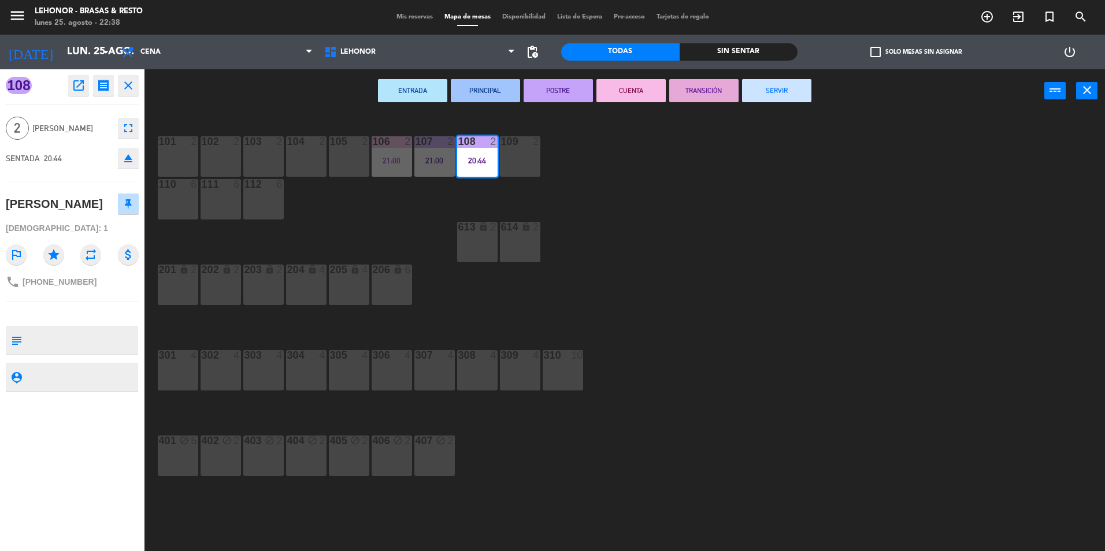
click at [631, 100] on button "CUENTA" at bounding box center [630, 90] width 69 height 23
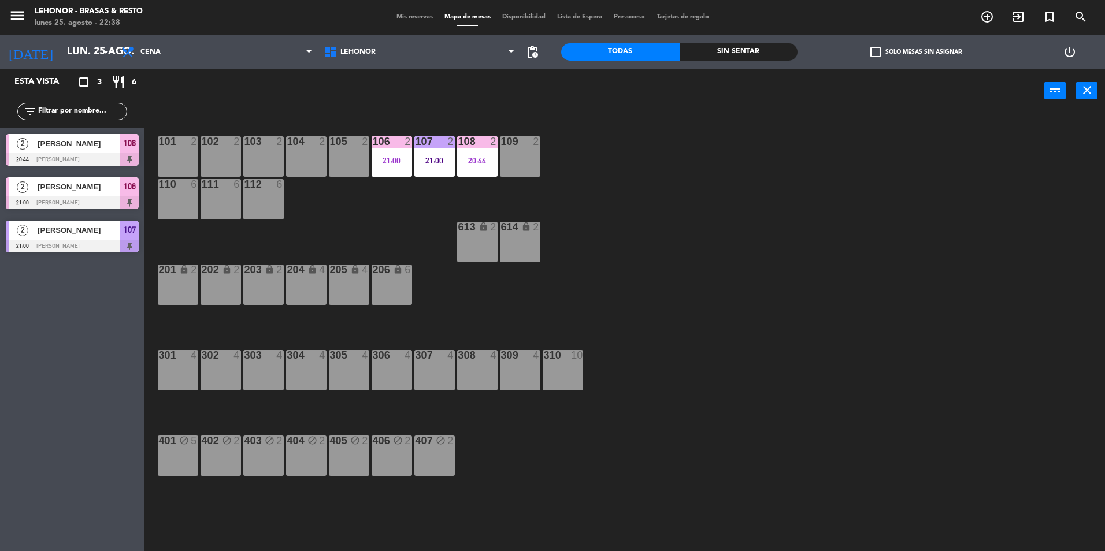
click at [671, 251] on div "101 2 102 2 103 2 104 2 105 2 106 2 21:00 107 2 21:00 108 2 20:44 109 2 110 6 1…" at bounding box center [629, 335] width 949 height 439
click at [471, 163] on div "20:44" at bounding box center [477, 161] width 40 height 8
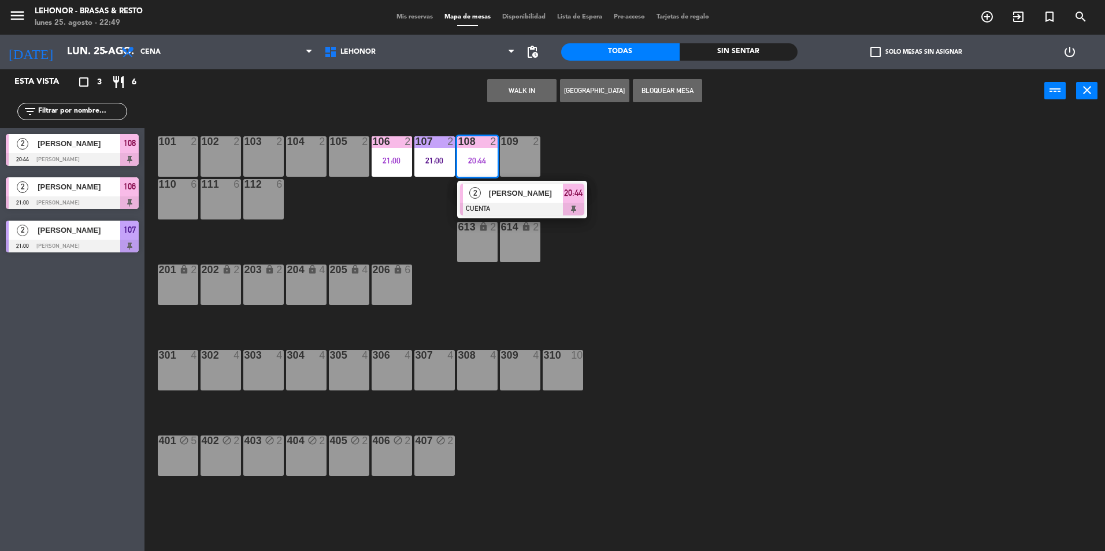
click at [468, 192] on div "2" at bounding box center [475, 193] width 25 height 19
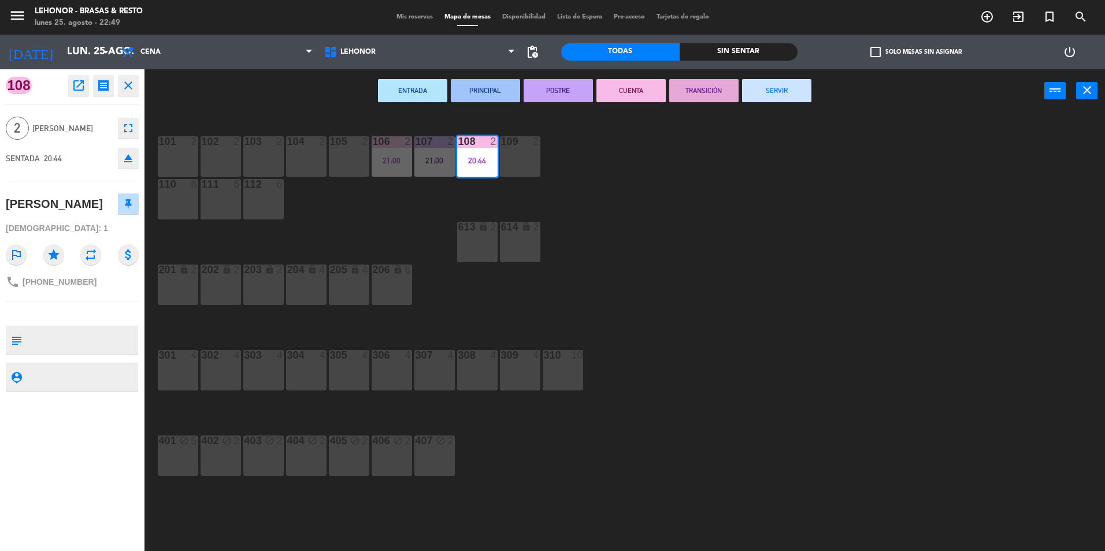
click at [766, 97] on button "SERVIR" at bounding box center [776, 90] width 69 height 23
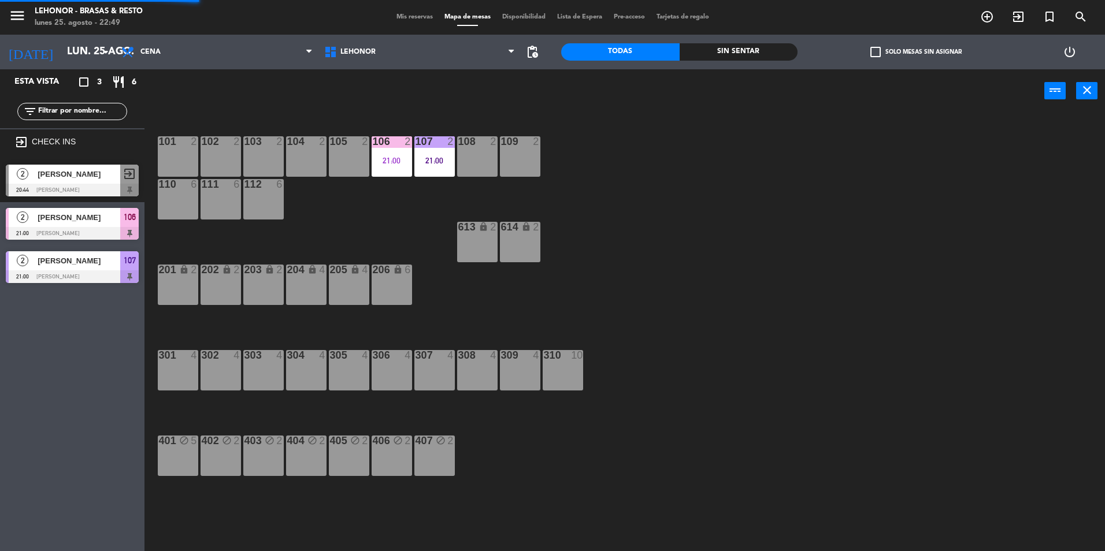
click at [796, 334] on div "101 2 102 2 103 2 104 2 105 2 106 2 21:00 107 2 21:00 108 2 109 2 110 6 111 6 1…" at bounding box center [629, 335] width 949 height 439
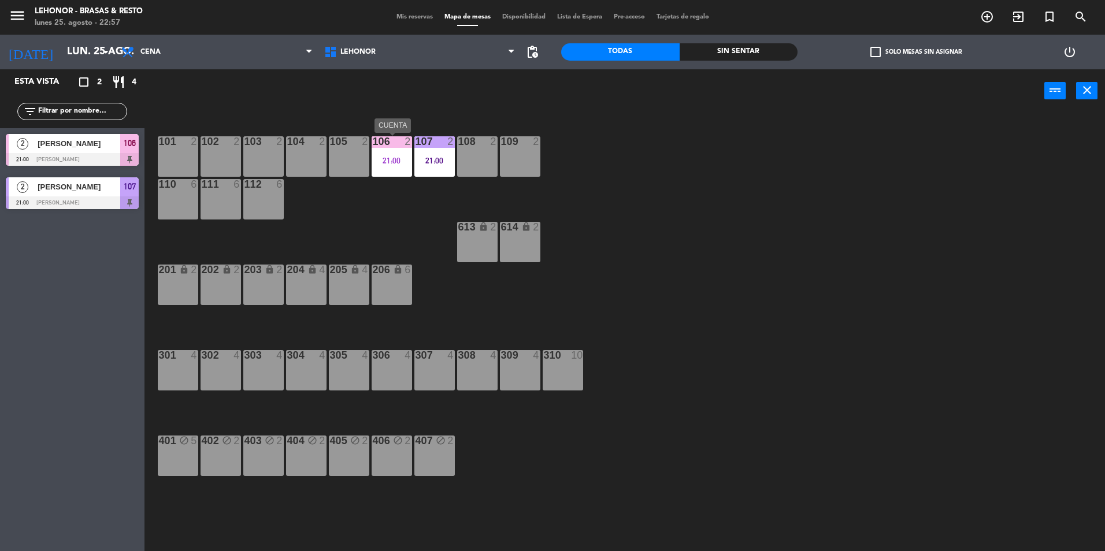
click at [377, 169] on div "106 2 21:00" at bounding box center [392, 156] width 40 height 40
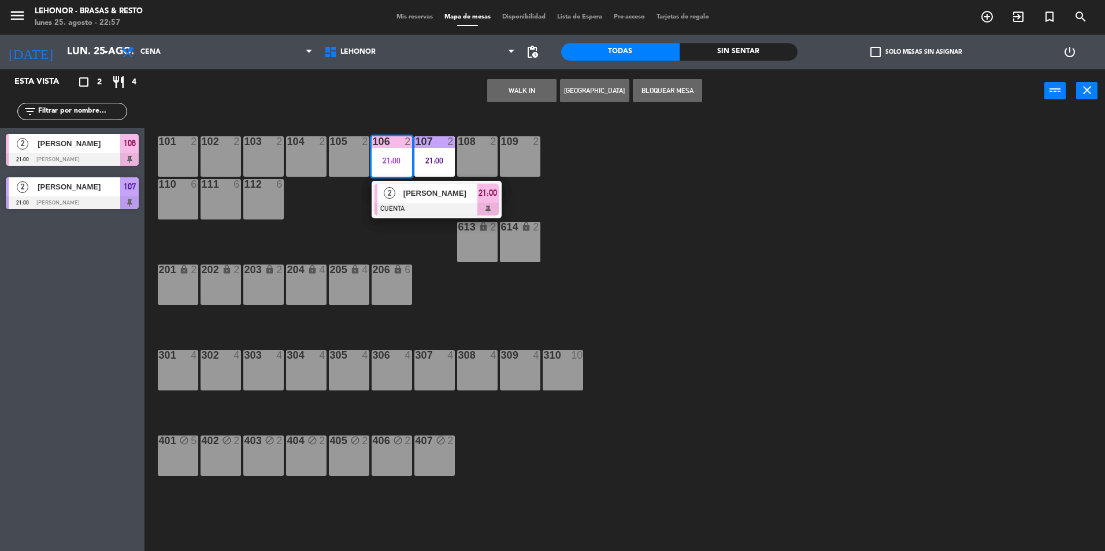
click at [386, 209] on div at bounding box center [436, 209] width 124 height 13
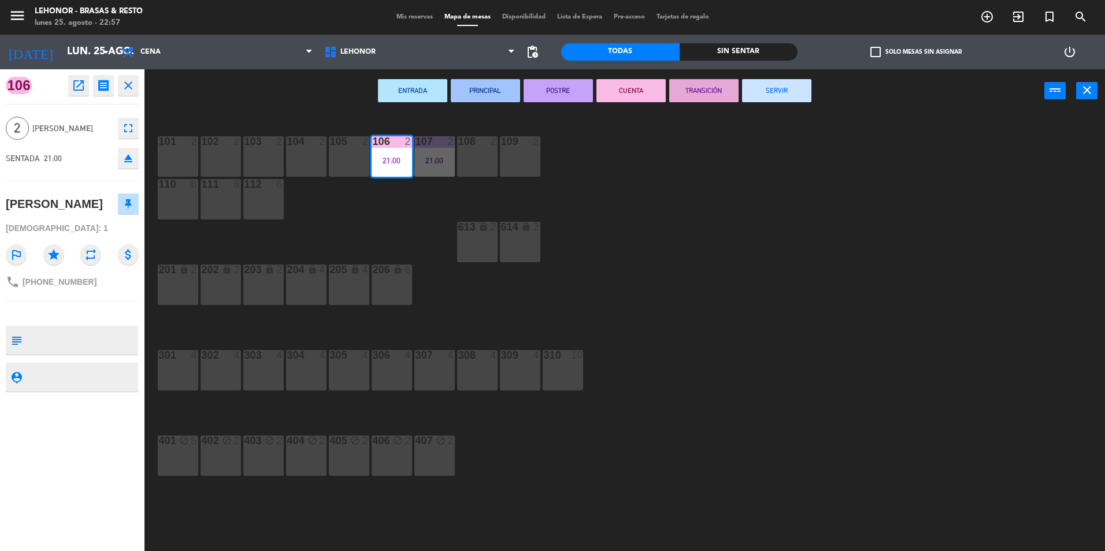
click at [788, 103] on div "ENTRADA PRINCIPAL POSTRE CUENTA TRANSICIÓN SERVIR power_input close" at bounding box center [594, 91] width 900 height 44
click at [789, 96] on button "SERVIR" at bounding box center [776, 90] width 69 height 23
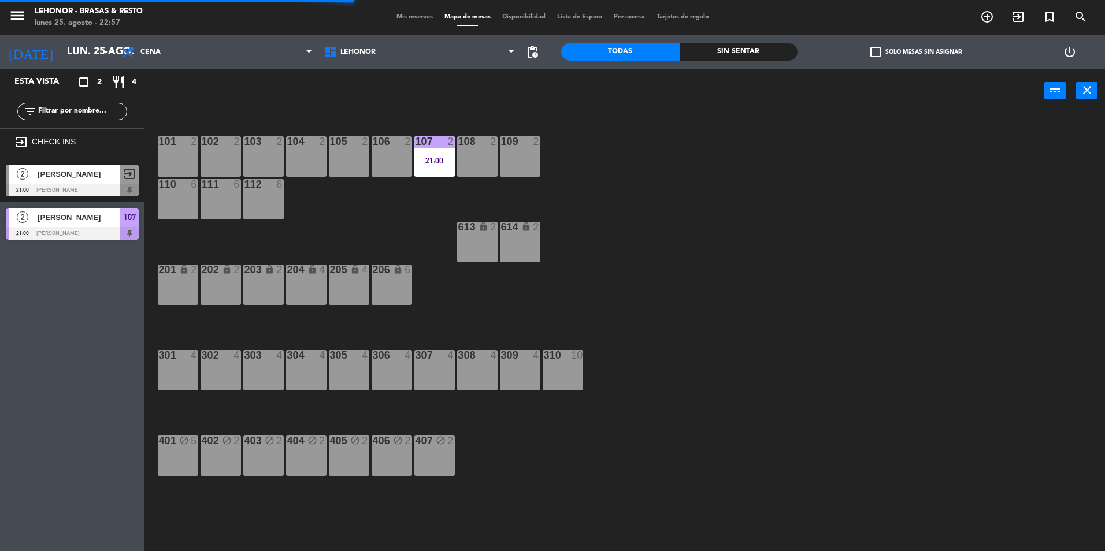
click at [440, 151] on div "107 2 21:00" at bounding box center [434, 156] width 40 height 40
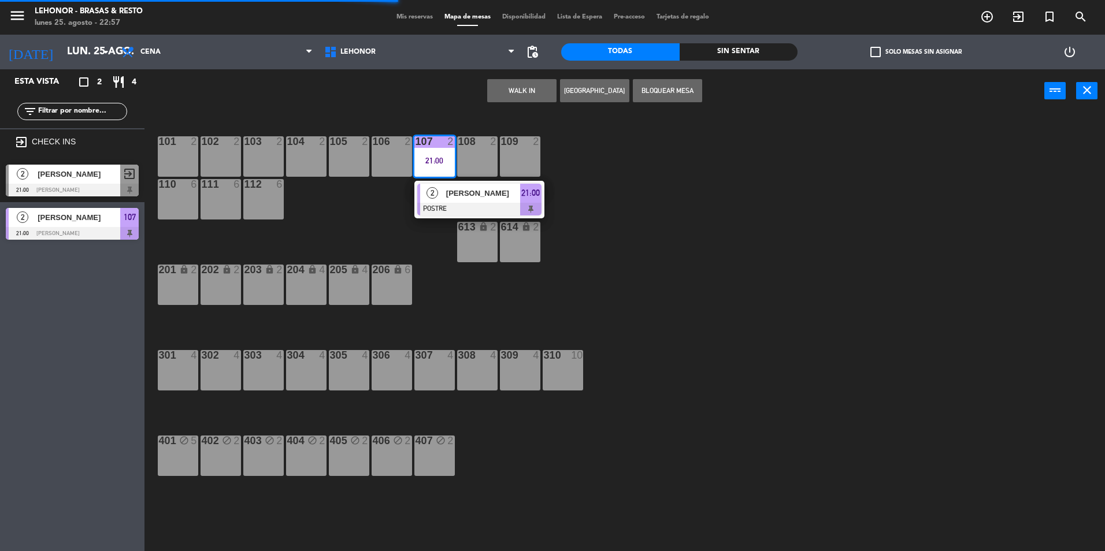
click at [445, 202] on div "[PERSON_NAME]" at bounding box center [482, 193] width 75 height 19
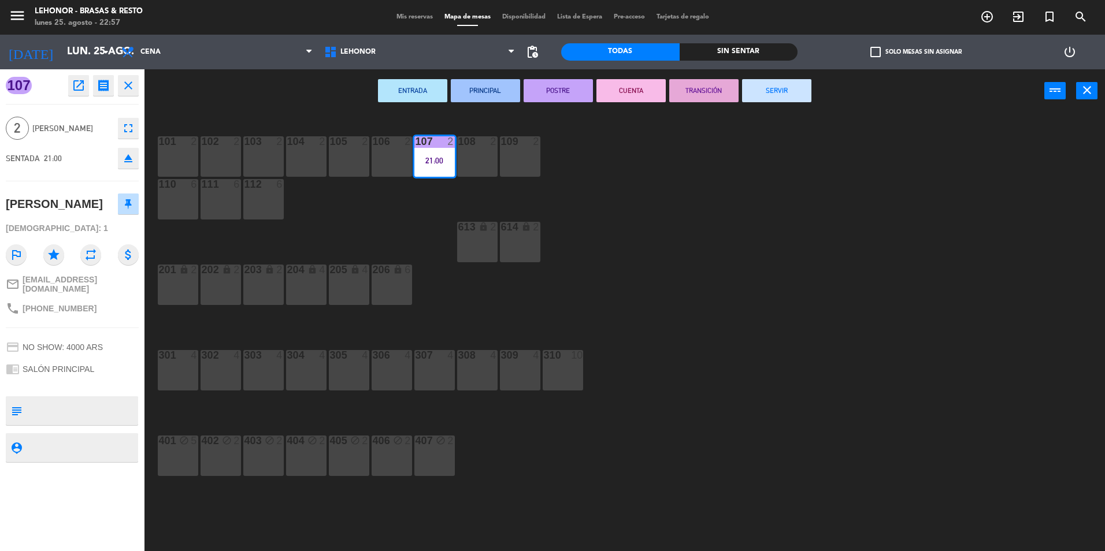
click at [622, 98] on button "CUENTA" at bounding box center [630, 90] width 69 height 23
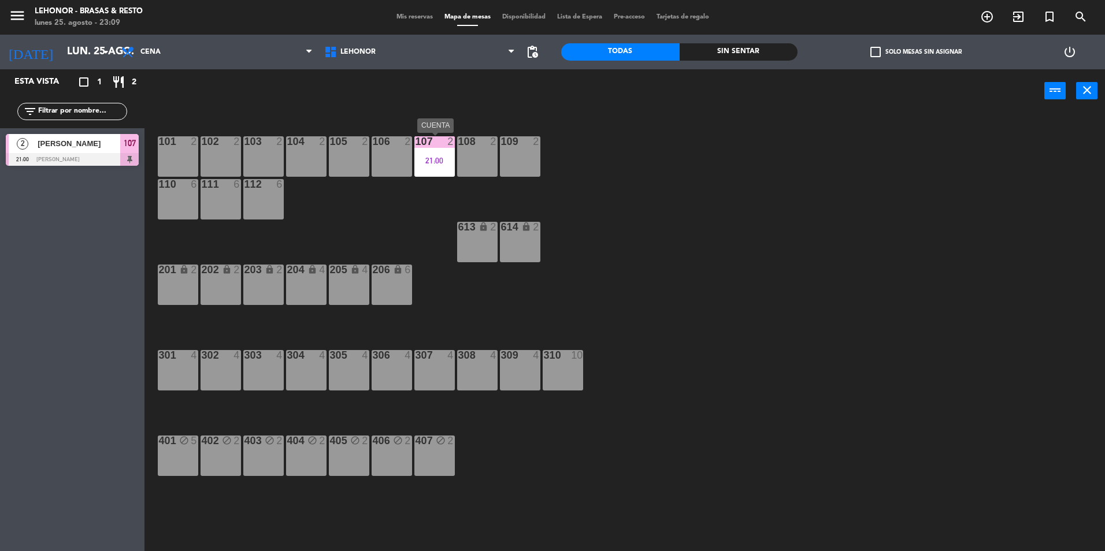
click at [443, 159] on div "21:00" at bounding box center [434, 161] width 40 height 8
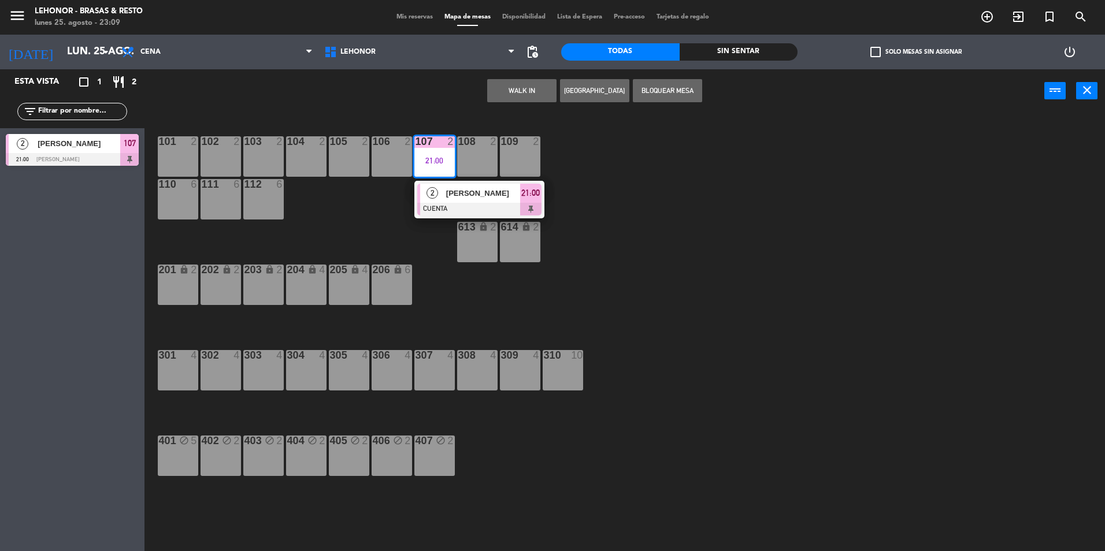
click at [446, 181] on div "2 [PERSON_NAME] CUENTA 21:00" at bounding box center [479, 200] width 130 height 38
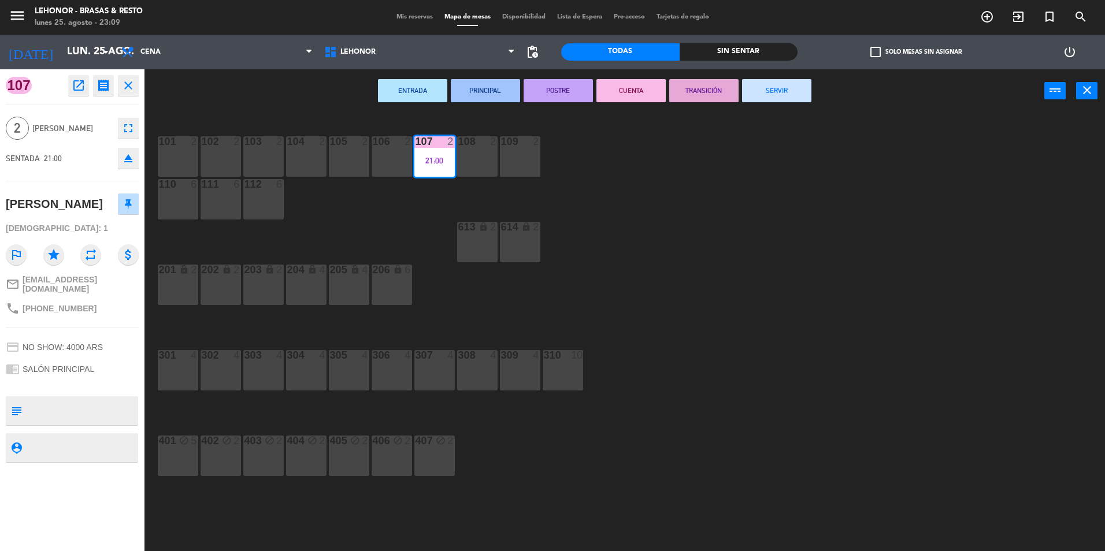
click at [771, 99] on button "SERVIR" at bounding box center [776, 90] width 69 height 23
